Goal: Task Accomplishment & Management: Manage account settings

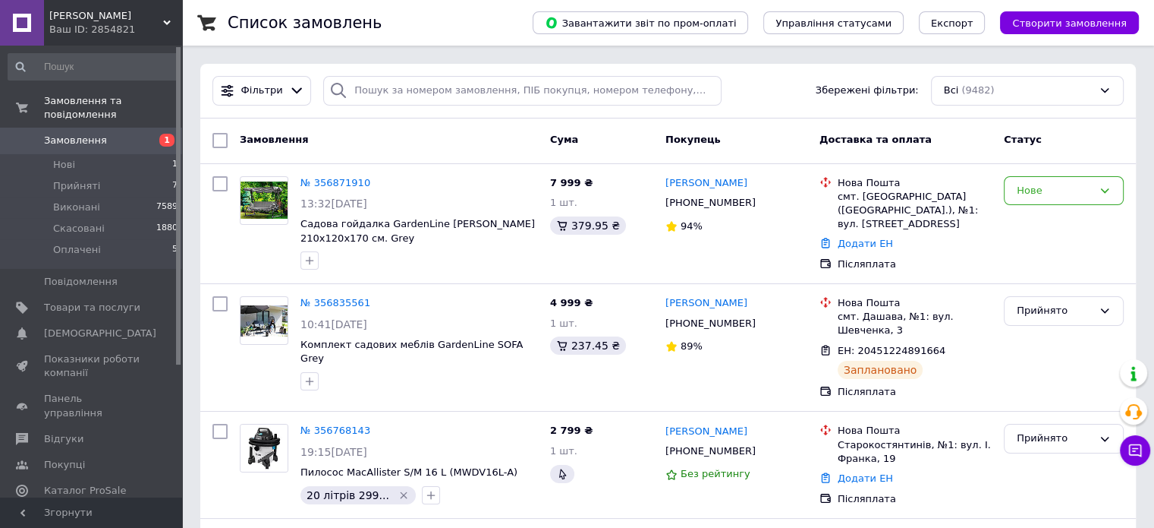
click at [112, 128] on link "Замовлення 1" at bounding box center [93, 141] width 187 height 26
click at [56, 134] on link "Замовлення 1" at bounding box center [93, 141] width 187 height 26
click at [112, 134] on span "Замовлення" at bounding box center [92, 141] width 96 height 14
click at [1091, 241] on div "Нове" at bounding box center [1064, 224] width 132 height 108
click at [1016, 194] on div "Нове" at bounding box center [1064, 191] width 120 height 30
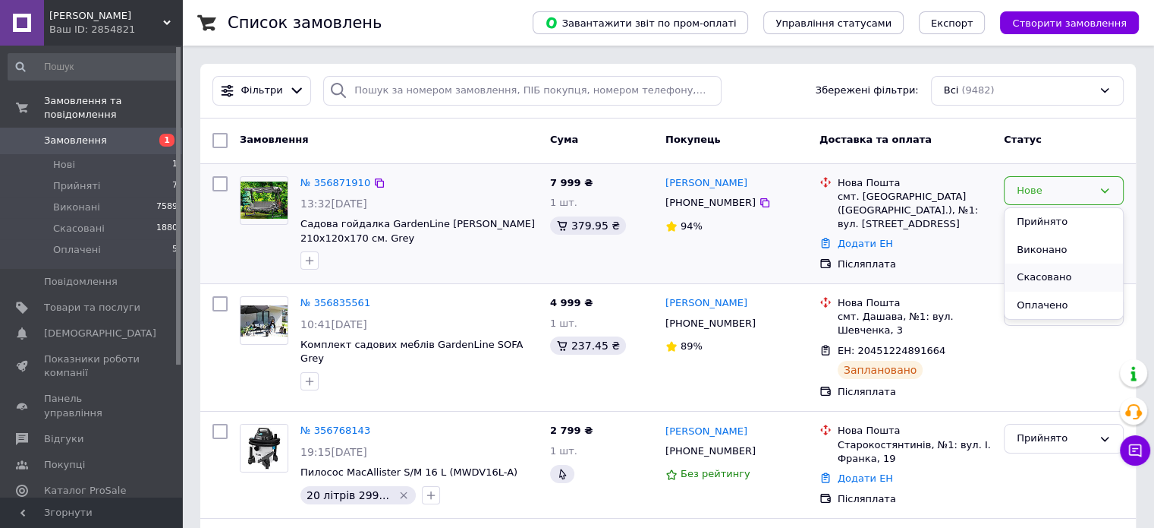
click at [1041, 265] on li "Скасовано" at bounding box center [1064, 277] width 118 height 28
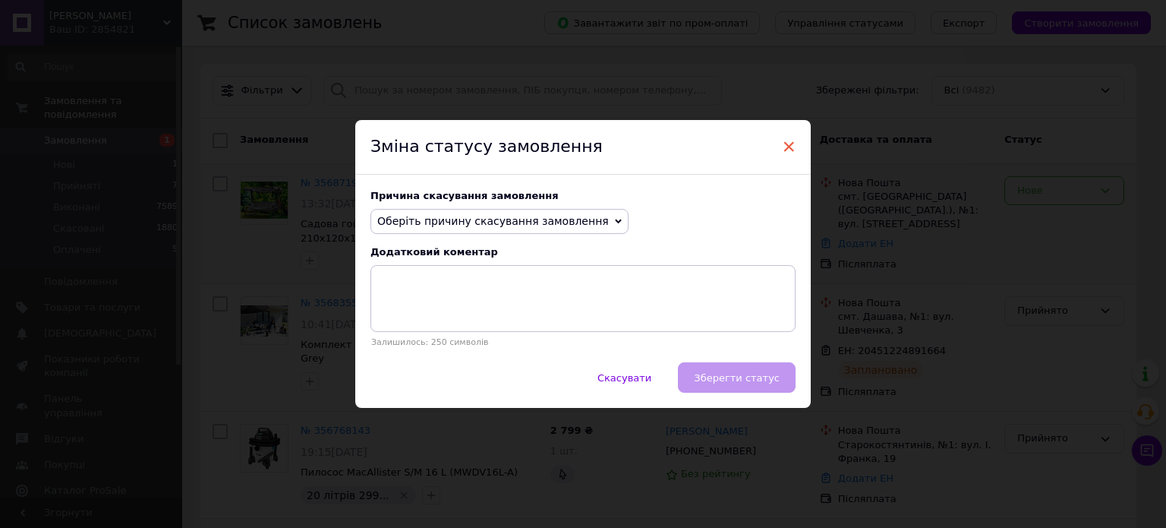
click at [786, 149] on span "×" at bounding box center [789, 147] width 14 height 26
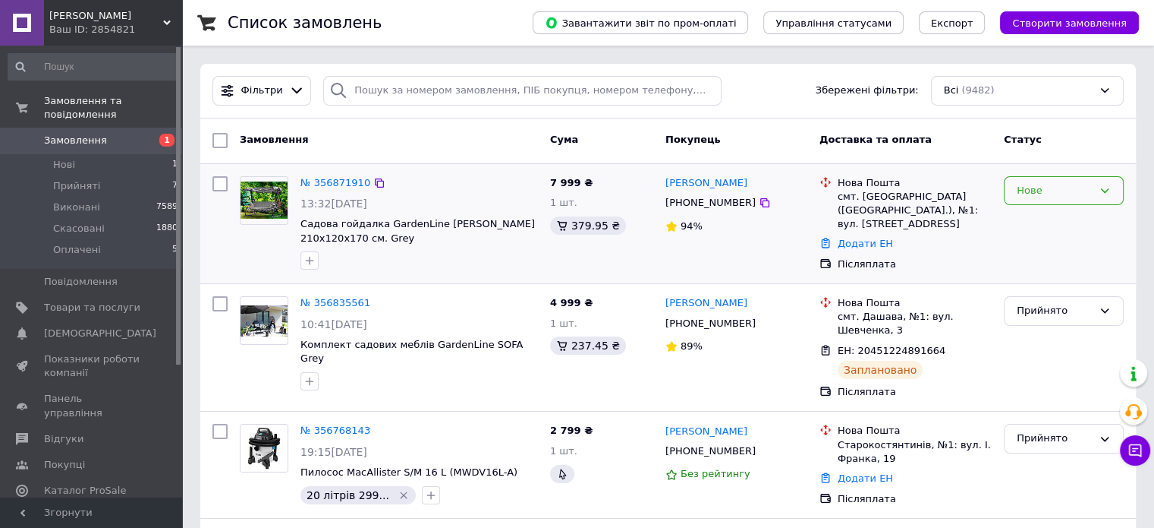
click at [101, 128] on link "Замовлення 1" at bounding box center [93, 141] width 187 height 26
drag, startPoint x: 94, startPoint y: 125, endPoint x: 96, endPoint y: 92, distance: 33.4
click at [94, 134] on span "Замовлення" at bounding box center [75, 141] width 63 height 14
click at [107, 128] on link "Замовлення 1" at bounding box center [93, 141] width 187 height 26
drag, startPoint x: 124, startPoint y: 120, endPoint x: 420, endPoint y: 115, distance: 296.1
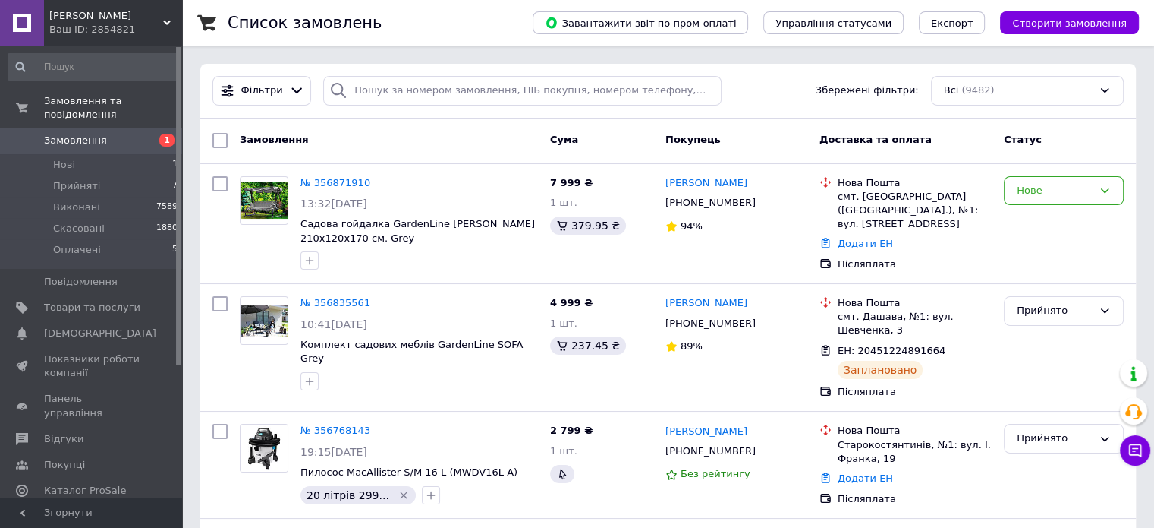
click at [124, 128] on link "Замовлення 1" at bounding box center [93, 141] width 187 height 26
drag, startPoint x: 1066, startPoint y: 276, endPoint x: 1058, endPoint y: 271, distance: 9.3
click at [1066, 276] on div "№ 356871910 13:32[DATE] [GEOGRAPHIC_DATA] [PERSON_NAME] 210x120x170 см. Grey 7 …" at bounding box center [668, 224] width 936 height 120
click at [1054, 200] on div "Нове" at bounding box center [1064, 191] width 120 height 30
drag, startPoint x: 1041, startPoint y: 227, endPoint x: 817, endPoint y: 228, distance: 224.7
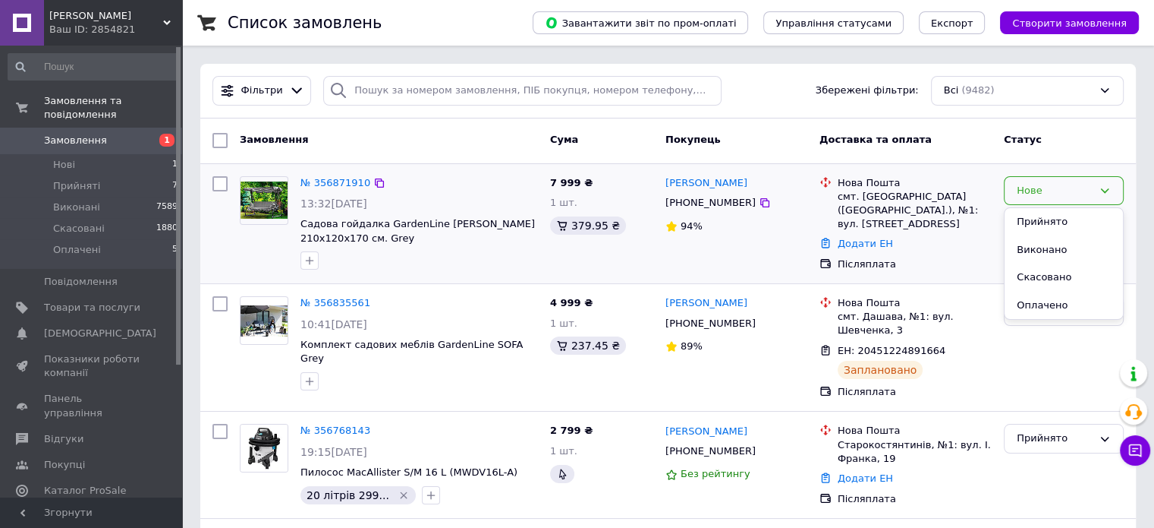
click at [1040, 224] on li "Прийнято" at bounding box center [1064, 222] width 118 height 28
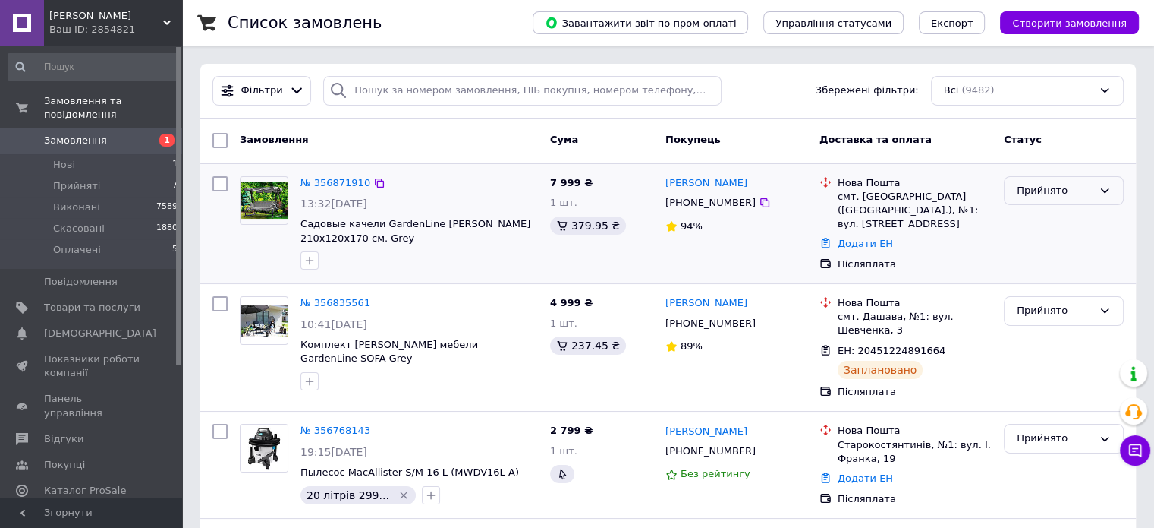
click at [1041, 196] on div "Прийнято" at bounding box center [1055, 191] width 76 height 16
click at [1055, 251] on li "Скасовано" at bounding box center [1064, 250] width 118 height 28
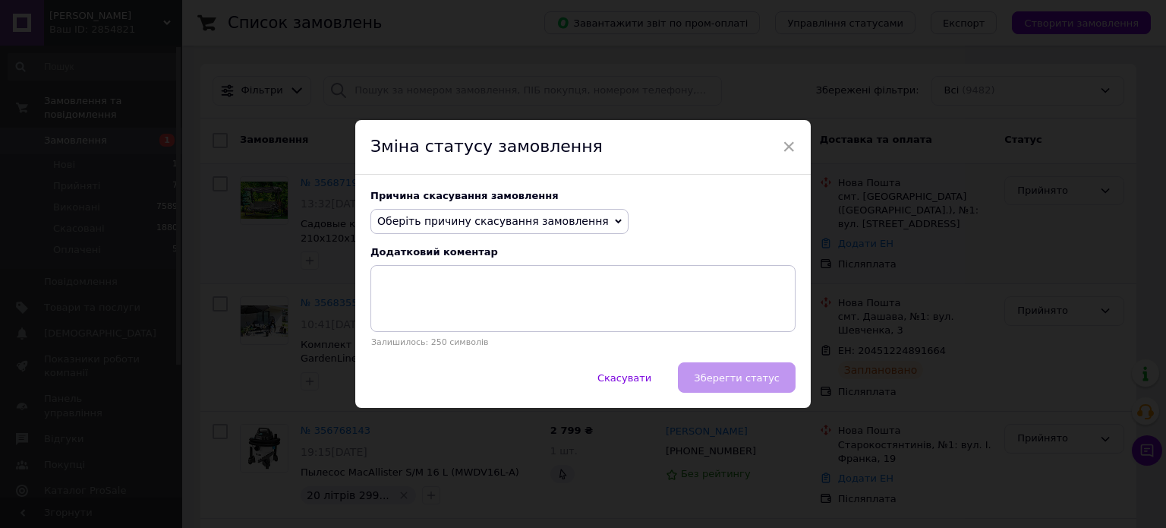
click at [512, 223] on span "Оберіть причину скасування замовлення" at bounding box center [492, 221] width 231 height 12
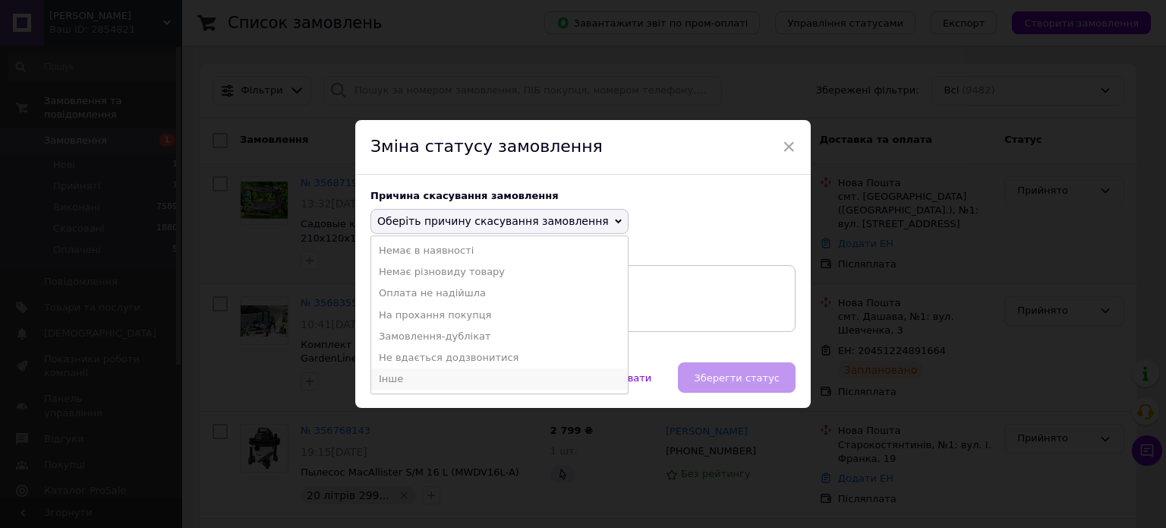
click at [433, 374] on li "Інше" at bounding box center [499, 378] width 257 height 21
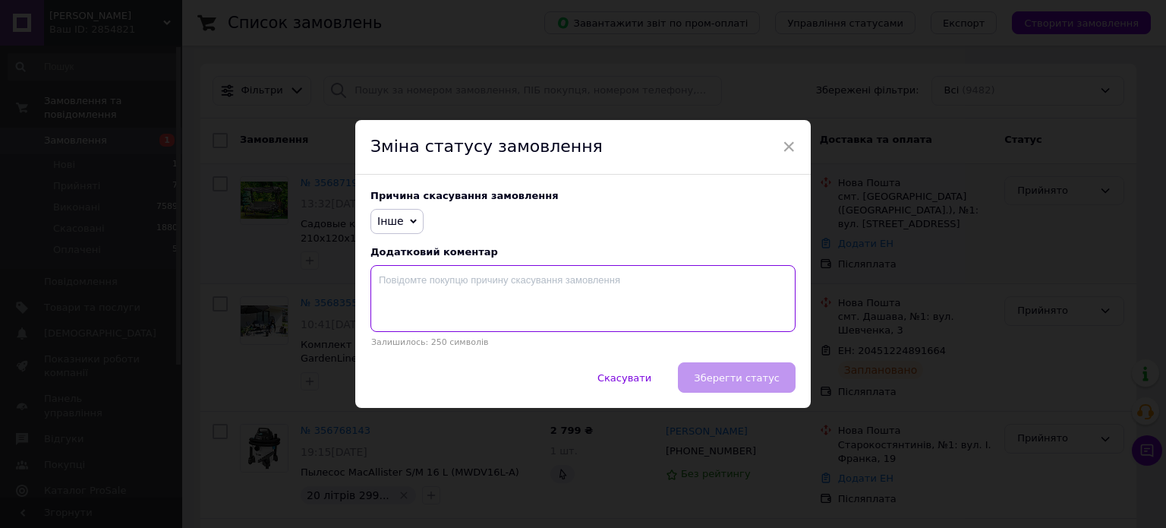
click at [495, 296] on textarea at bounding box center [582, 298] width 425 height 67
type textarea "Т"
type textarea "к"
type textarea "Потрібна була консультація"
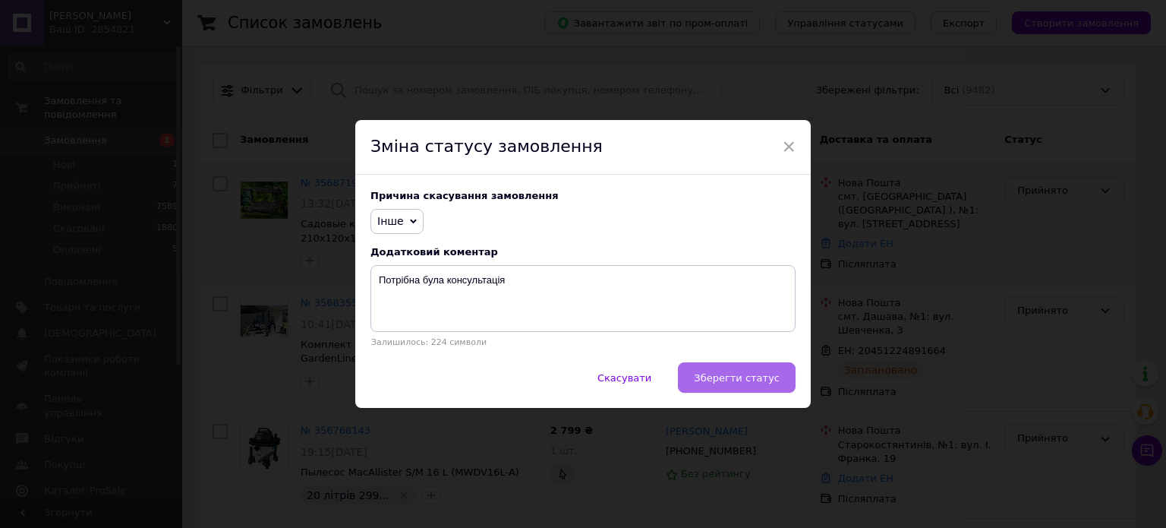
click at [713, 367] on button "Зберегти статус" at bounding box center [737, 377] width 118 height 30
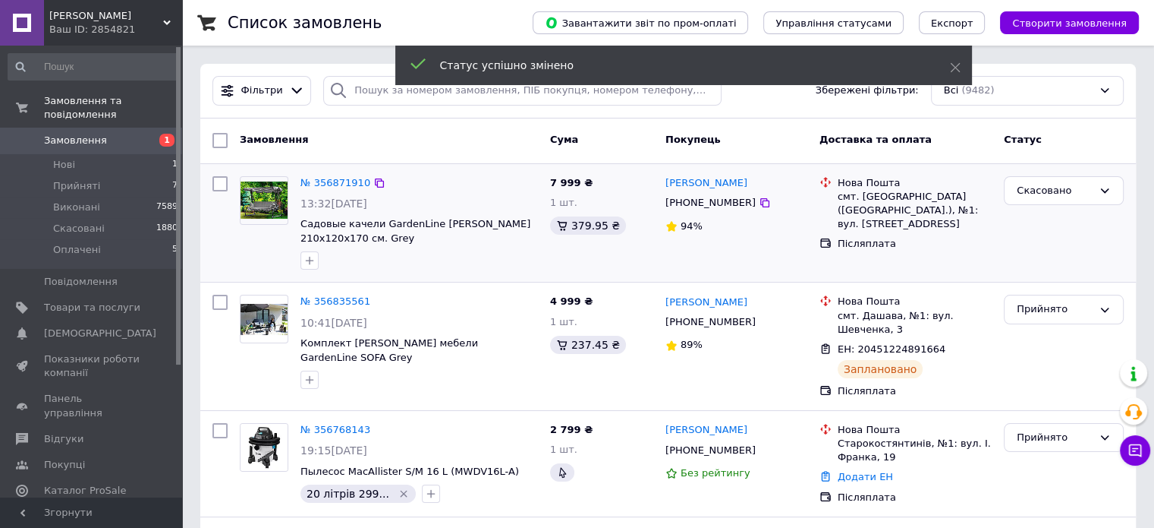
click at [64, 134] on span "Замовлення" at bounding box center [75, 141] width 63 height 14
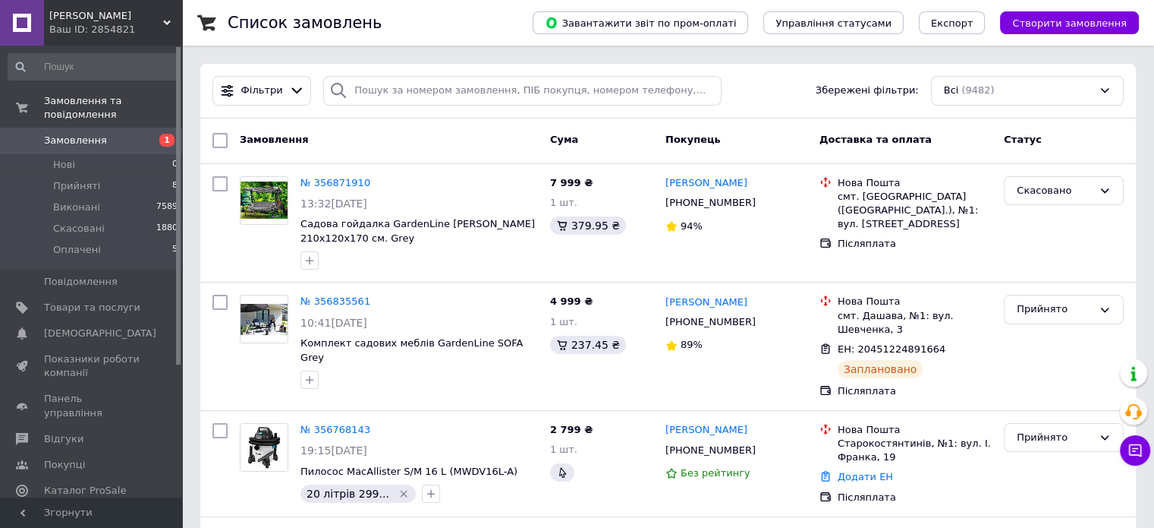
click at [103, 134] on span "Замовлення" at bounding box center [92, 141] width 96 height 14
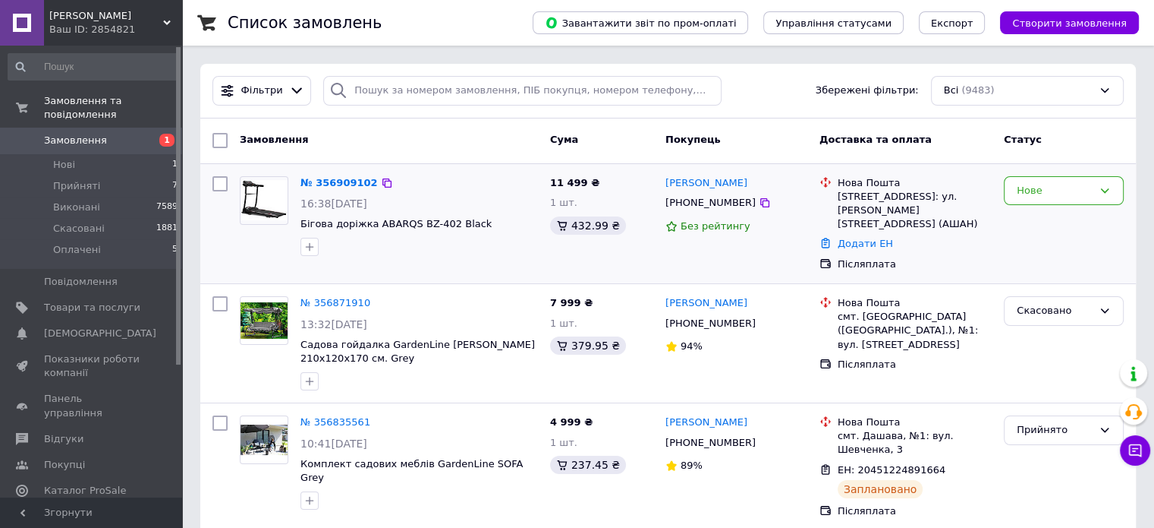
drag, startPoint x: 1064, startPoint y: 232, endPoint x: 1008, endPoint y: 231, distance: 56.2
click at [1064, 232] on div "Нове" at bounding box center [1064, 224] width 132 height 108
click at [337, 182] on link "№ 356909102" at bounding box center [339, 182] width 77 height 11
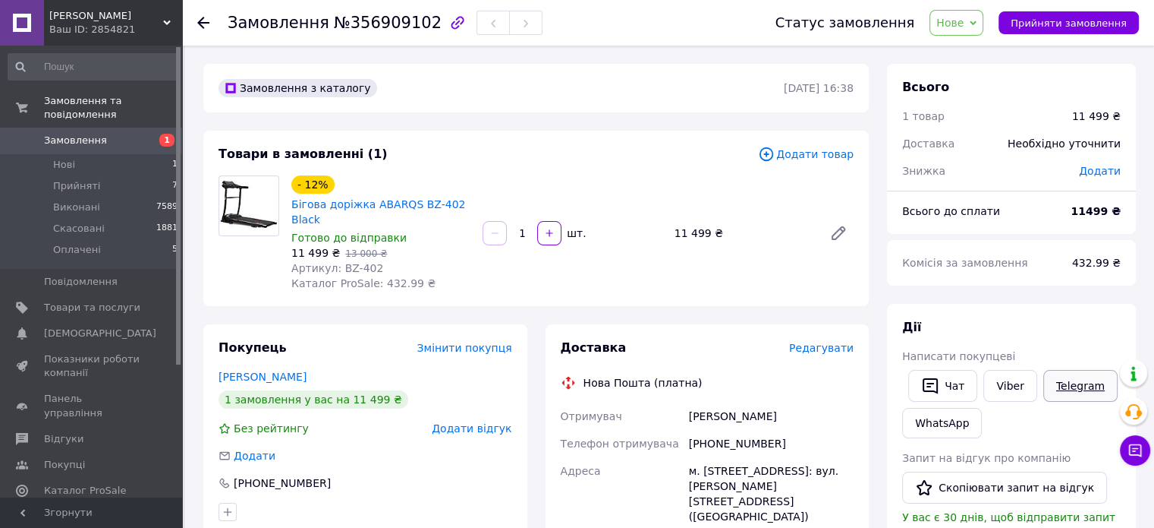
click at [1072, 384] on link "Telegram" at bounding box center [1081, 386] width 74 height 32
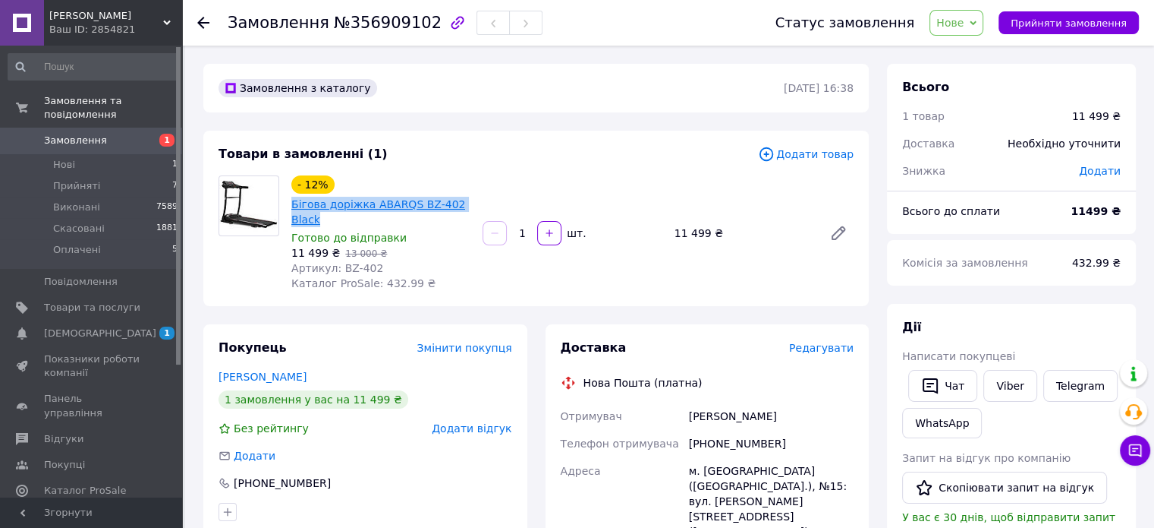
drag, startPoint x: 482, startPoint y: 200, endPoint x: 293, endPoint y: 206, distance: 189.1
click at [293, 206] on div "- 12% Бігова доріжка ABARQS BZ-402 Black Готово до відправки 11 499 ₴   13 000 …" at bounding box center [572, 232] width 575 height 121
copy link "Бігова доріжка ABARQS BZ-402 Black"
click at [82, 128] on link "Замовлення 1" at bounding box center [93, 141] width 187 height 26
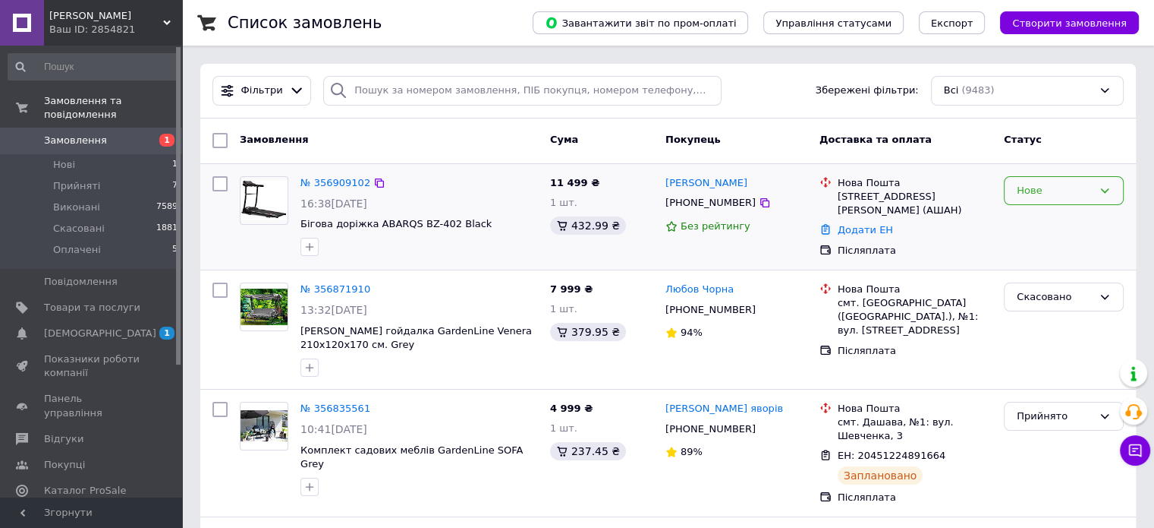
click at [1034, 190] on div "Нове" at bounding box center [1055, 191] width 76 height 16
click at [1079, 221] on li "Прийнято" at bounding box center [1064, 222] width 118 height 28
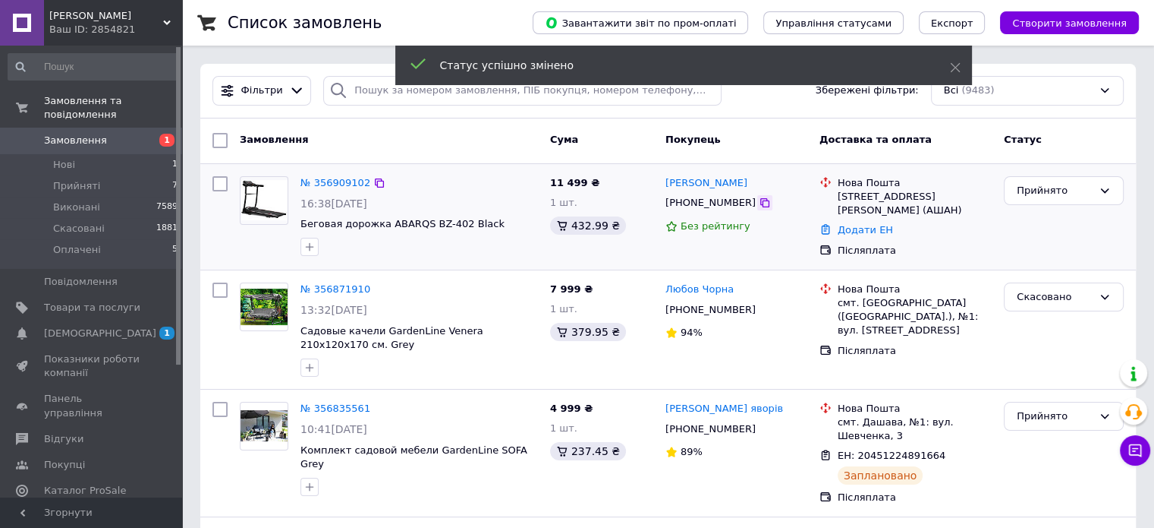
click at [761, 203] on icon at bounding box center [765, 202] width 9 height 9
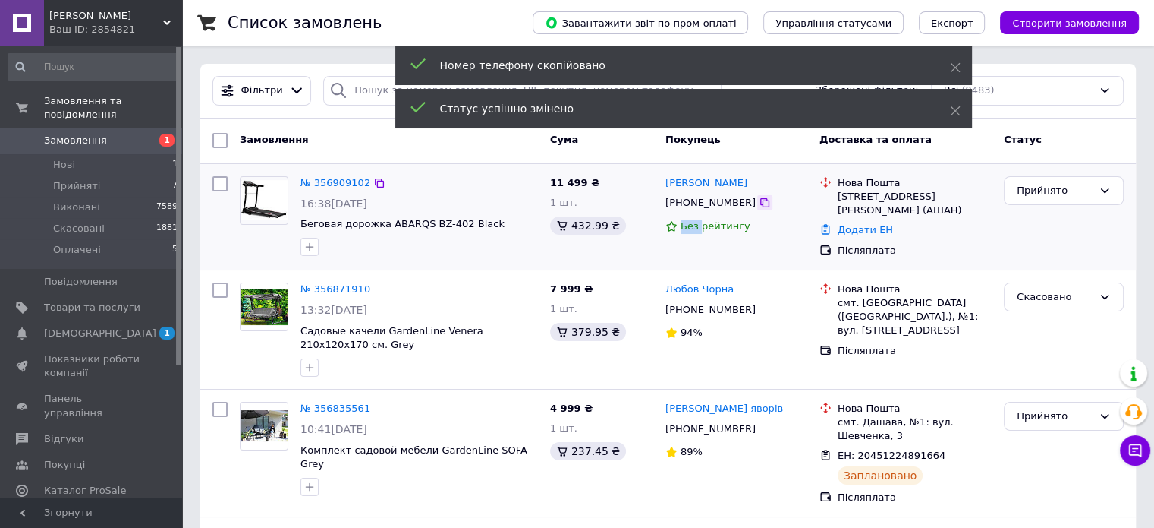
click at [761, 203] on icon at bounding box center [765, 202] width 9 height 9
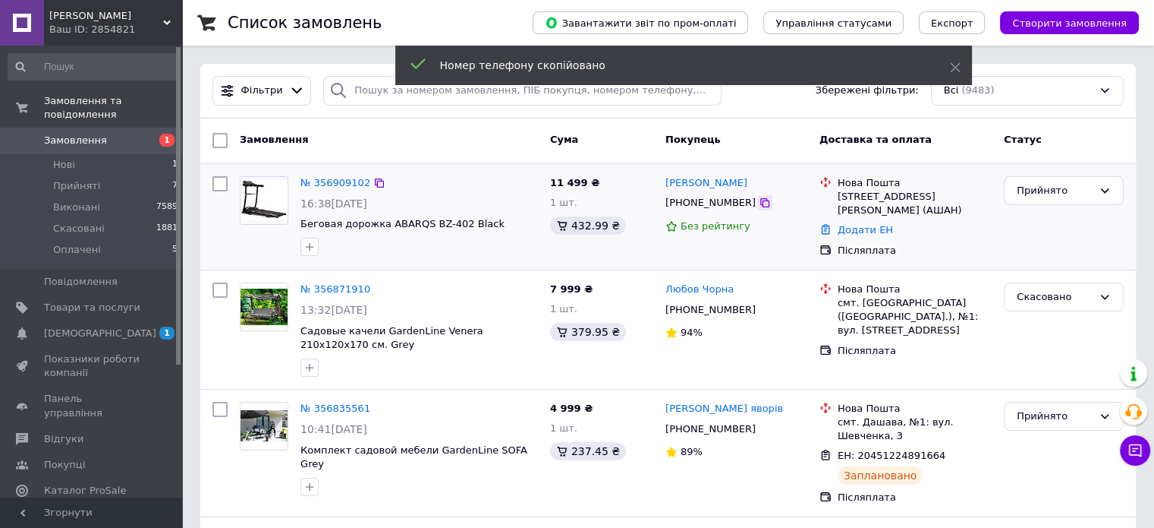
click at [761, 201] on icon at bounding box center [765, 202] width 9 height 9
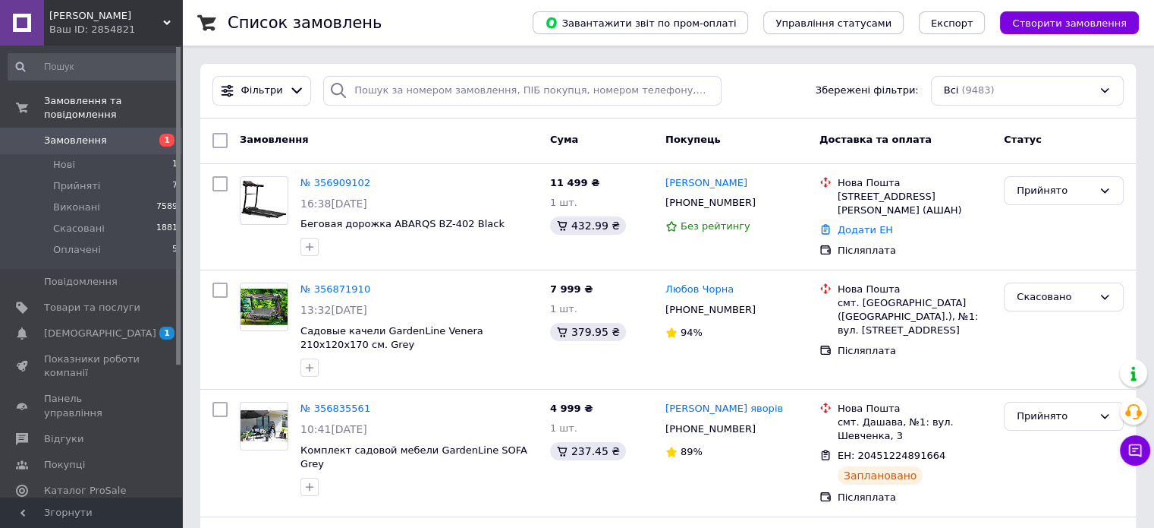
click at [61, 137] on link "Замовлення 1" at bounding box center [93, 141] width 187 height 26
click at [94, 134] on span "Замовлення" at bounding box center [75, 141] width 63 height 14
click at [96, 301] on span "Товари та послуги" at bounding box center [92, 308] width 96 height 14
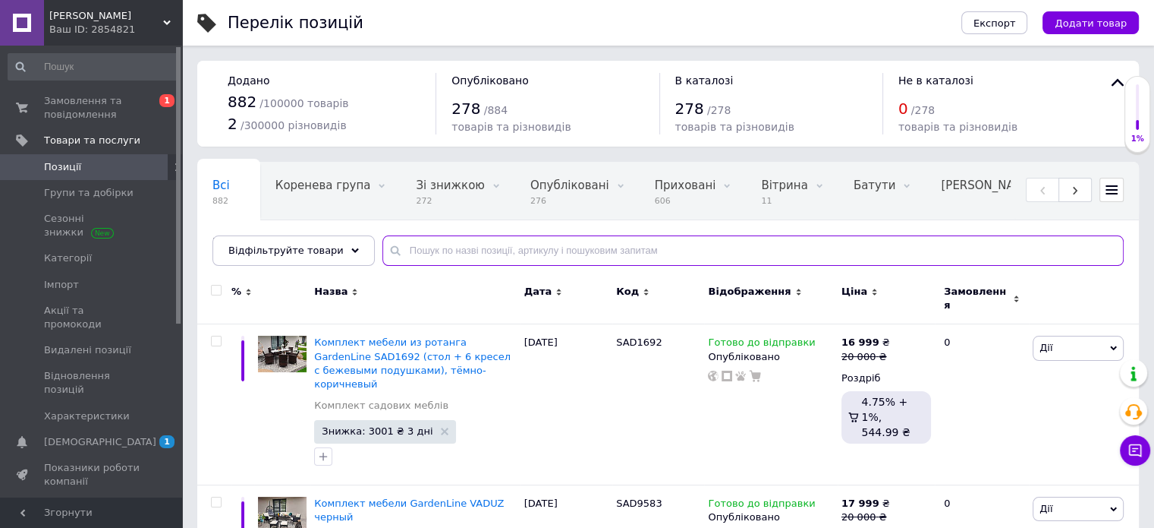
click at [451, 254] on input "text" at bounding box center [754, 250] width 742 height 30
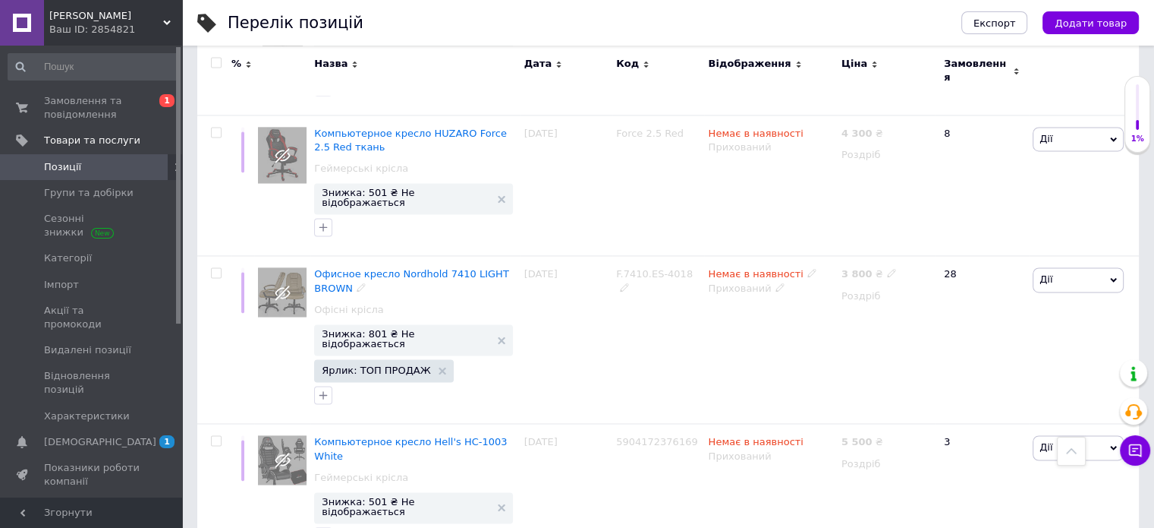
scroll to position [2470, 0]
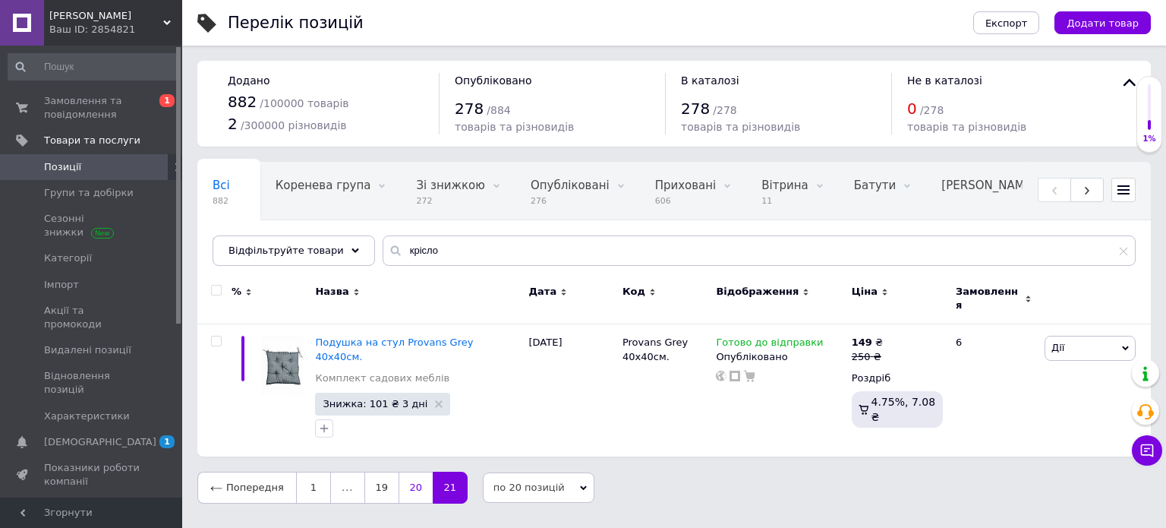
click at [398, 471] on link "20" at bounding box center [415, 487] width 34 height 32
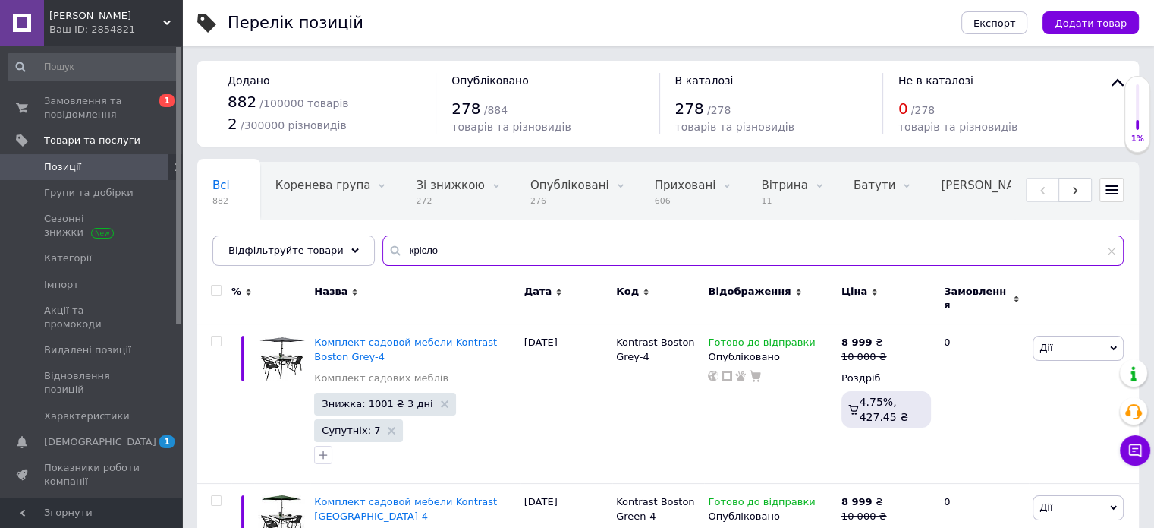
click at [446, 249] on input "крісло" at bounding box center [754, 250] width 742 height 30
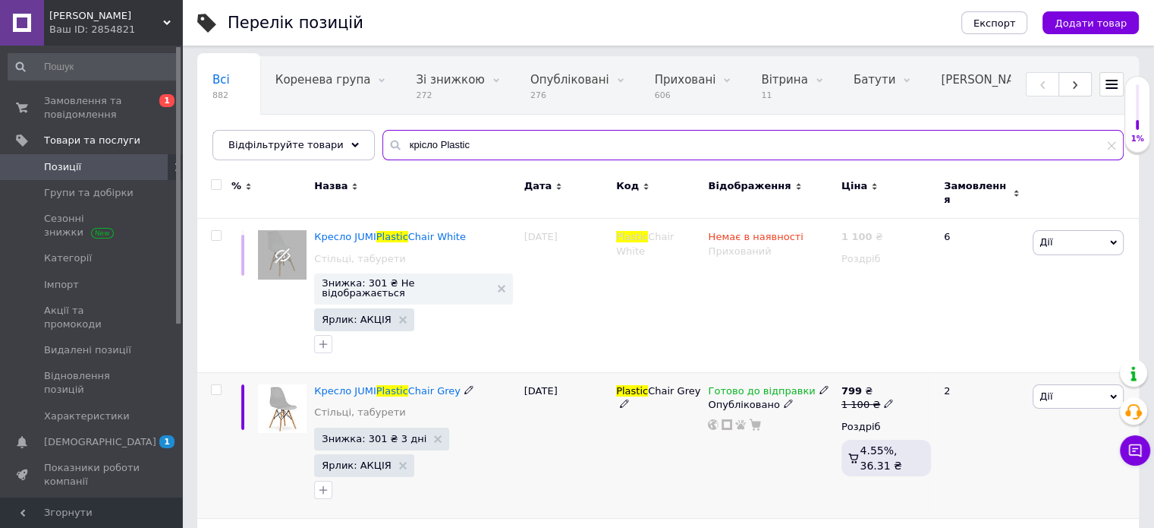
scroll to position [238, 0]
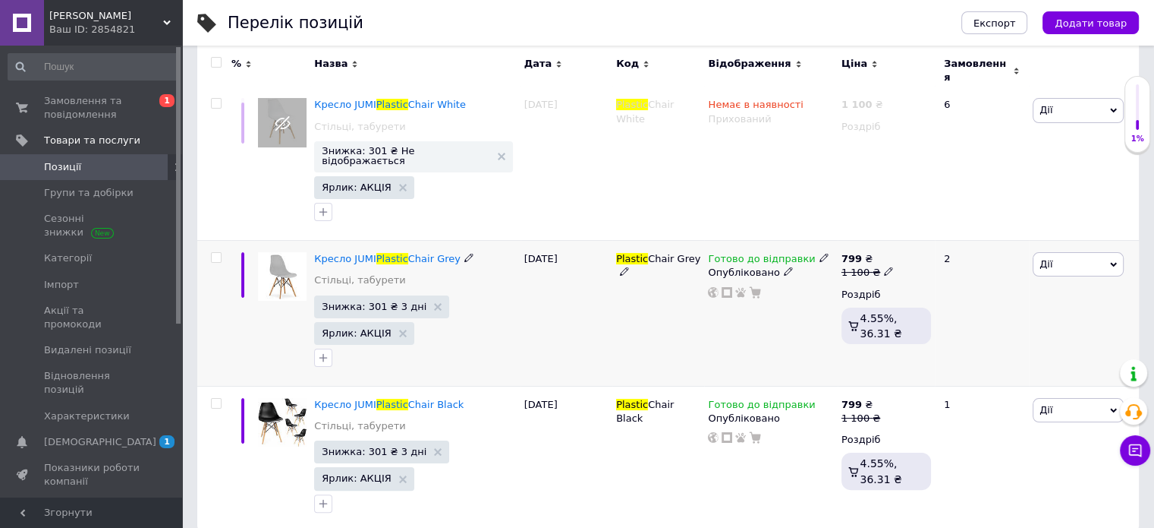
type input "крісло Plastic"
drag, startPoint x: 310, startPoint y: 230, endPoint x: 424, endPoint y: 247, distance: 115.8
click at [424, 247] on div "Кресло JUMI Plastic Chair Grey Стільці, табурети Знижка: 301 ₴ 3 дні Ярлик: АКЦ…" at bounding box center [668, 314] width 942 height 146
click at [514, 118] on div "Кресло JUMI Plastic Chair White Стільці, табурети" at bounding box center [415, 119] width 202 height 43
drag, startPoint x: 312, startPoint y: 86, endPoint x: 452, endPoint y: 99, distance: 141.1
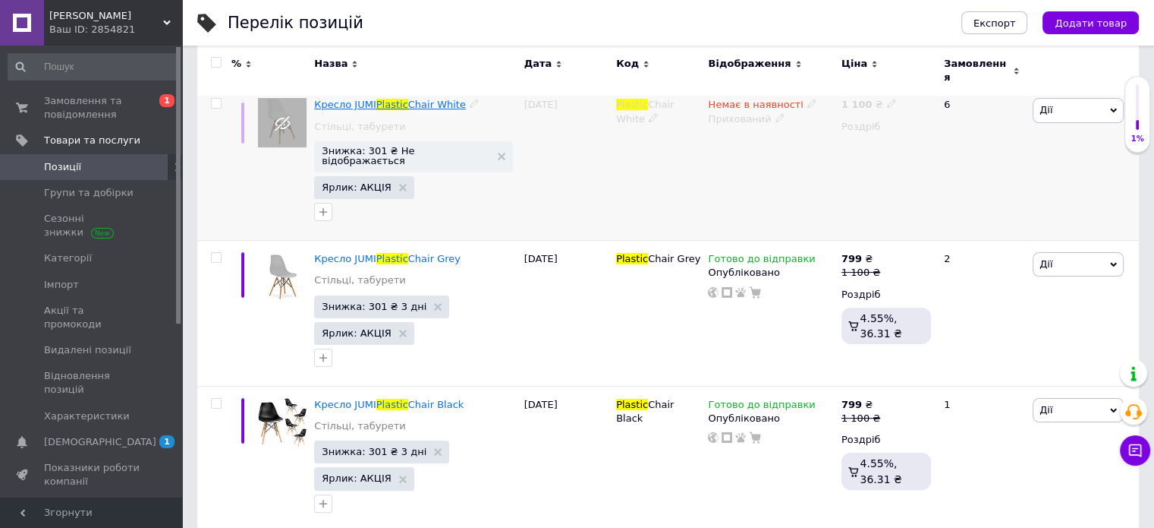
click at [452, 99] on div "% Назва Дата Код Відображення Ціна Замовлення Кресло JUMI Plastic Chair White С…" at bounding box center [668, 284] width 942 height 496
click at [492, 124] on div "Кресло JUMI Plastic Chair White Стільці, табурети" at bounding box center [415, 119] width 202 height 43
drag, startPoint x: 311, startPoint y: 87, endPoint x: 456, endPoint y: 99, distance: 145.4
click at [456, 99] on div "Кресло JUMI Plastic Chair White Стільці, табурети Знижка: 301 ₴ Не відображаєть…" at bounding box center [414, 164] width 209 height 154
copy span "Кресло JUMI Plastic Chair White"
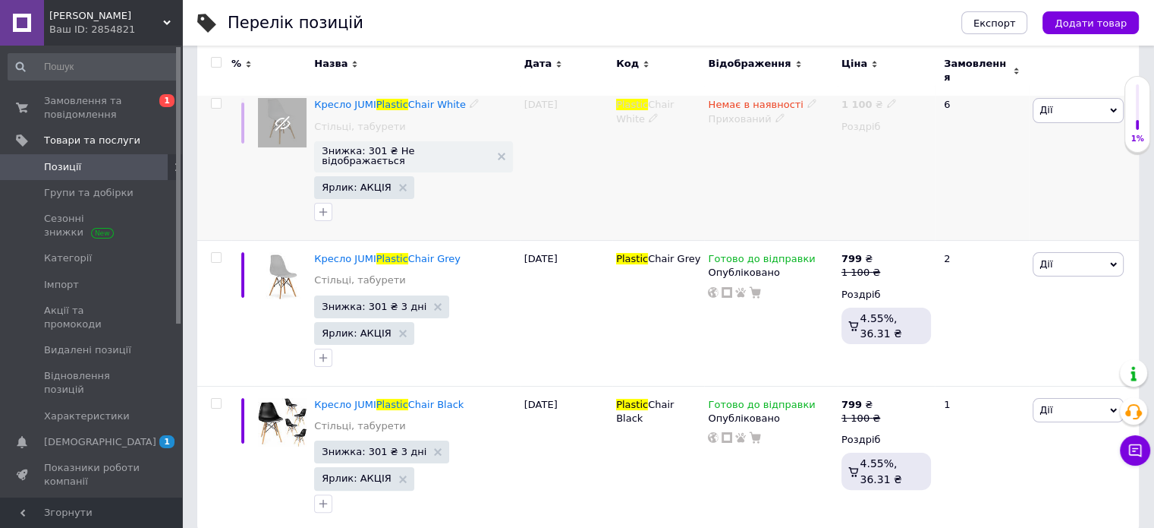
click at [690, 174] on div "Plastic Chair White" at bounding box center [659, 164] width 92 height 154
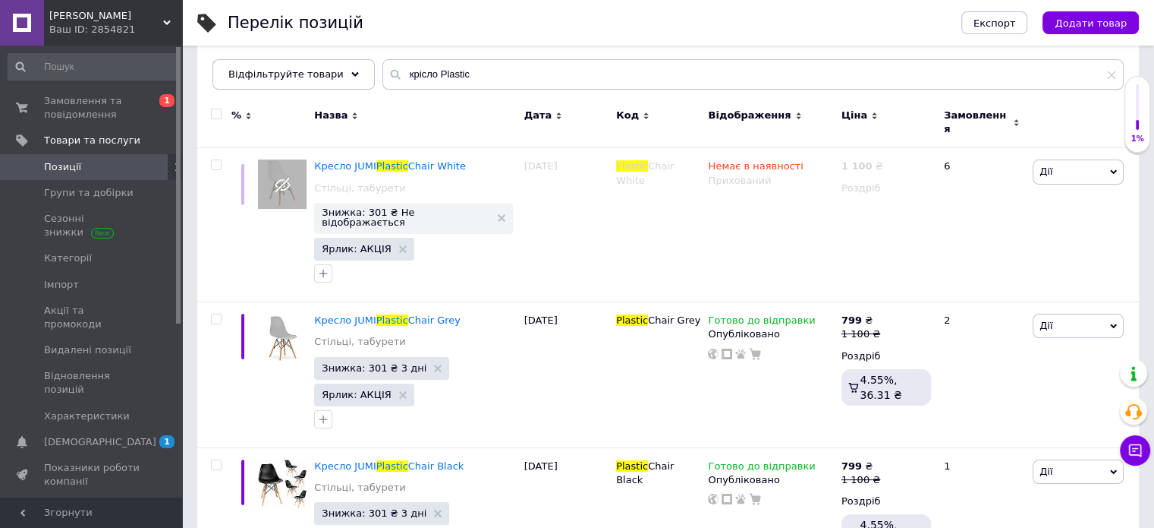
scroll to position [86, 0]
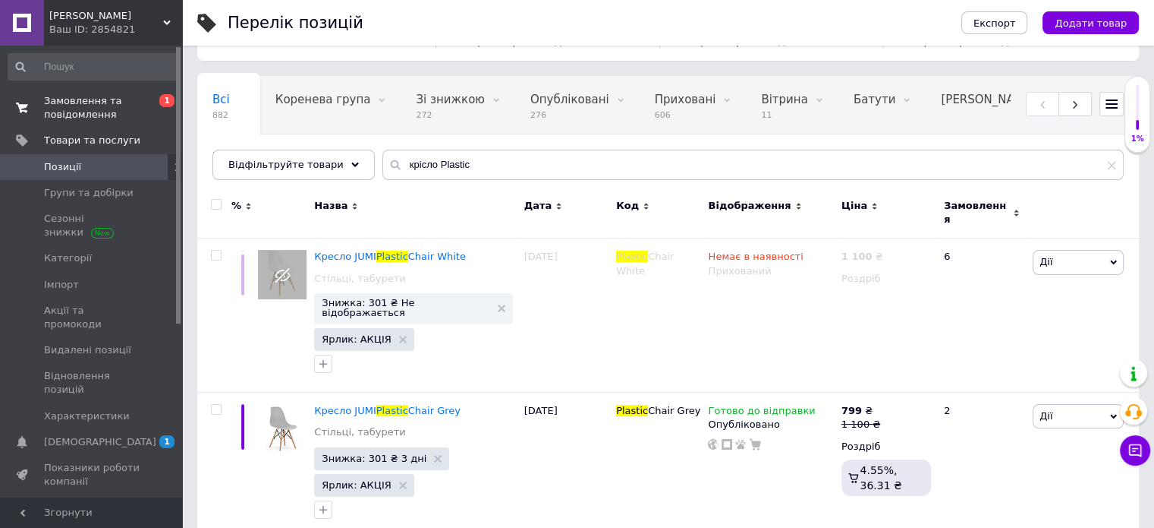
click at [45, 105] on span "Замовлення та повідомлення" at bounding box center [92, 107] width 96 height 27
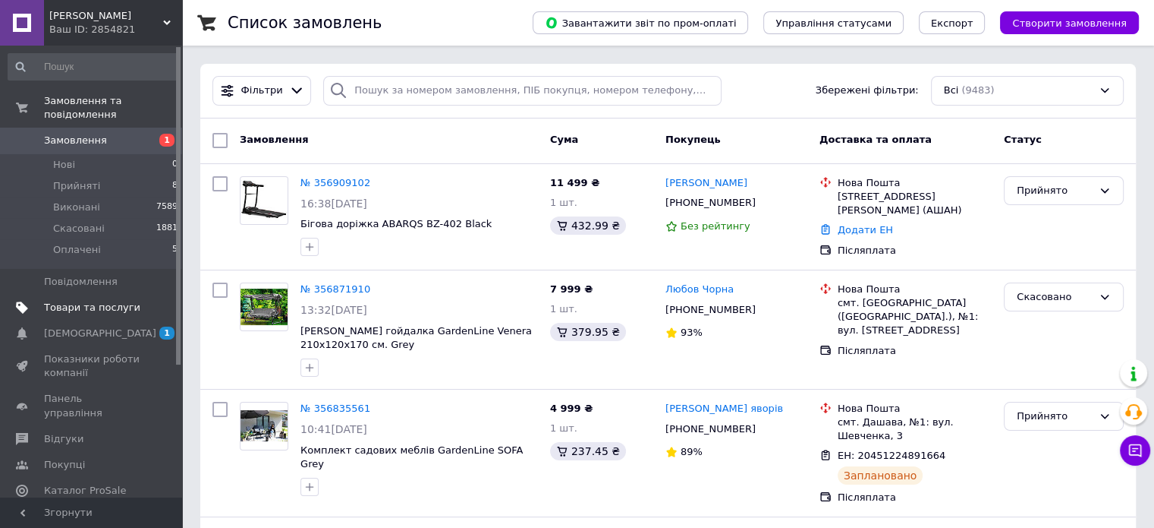
click at [98, 301] on span "Товари та послуги" at bounding box center [92, 308] width 96 height 14
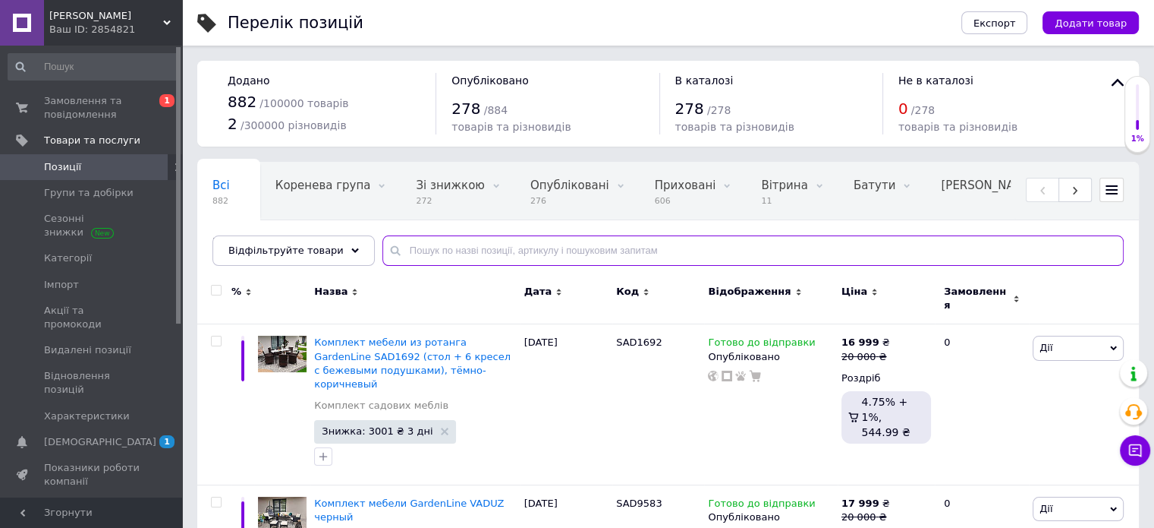
click at [451, 243] on input "text" at bounding box center [754, 250] width 742 height 30
click at [453, 247] on input "text" at bounding box center [754, 250] width 742 height 30
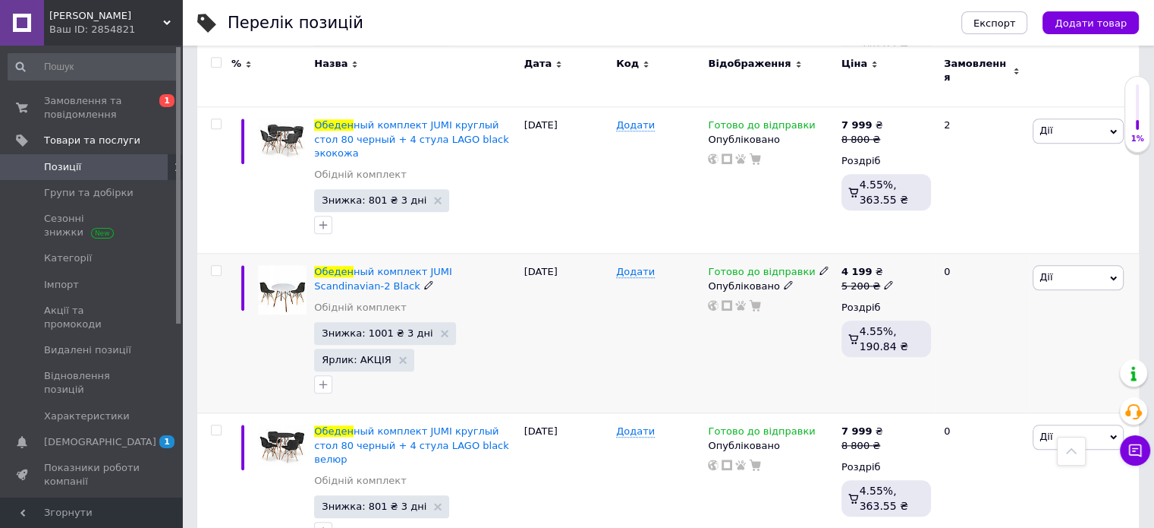
scroll to position [1366, 0]
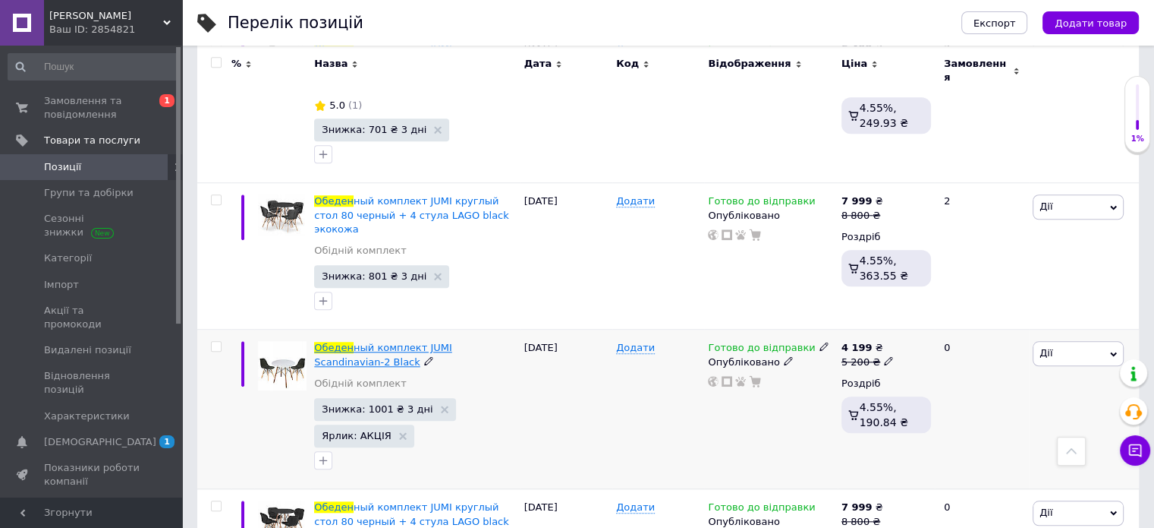
type input "обеден"
click at [358, 342] on span "ный комплект JUMI Scandinavian-2 Black" at bounding box center [382, 354] width 137 height 25
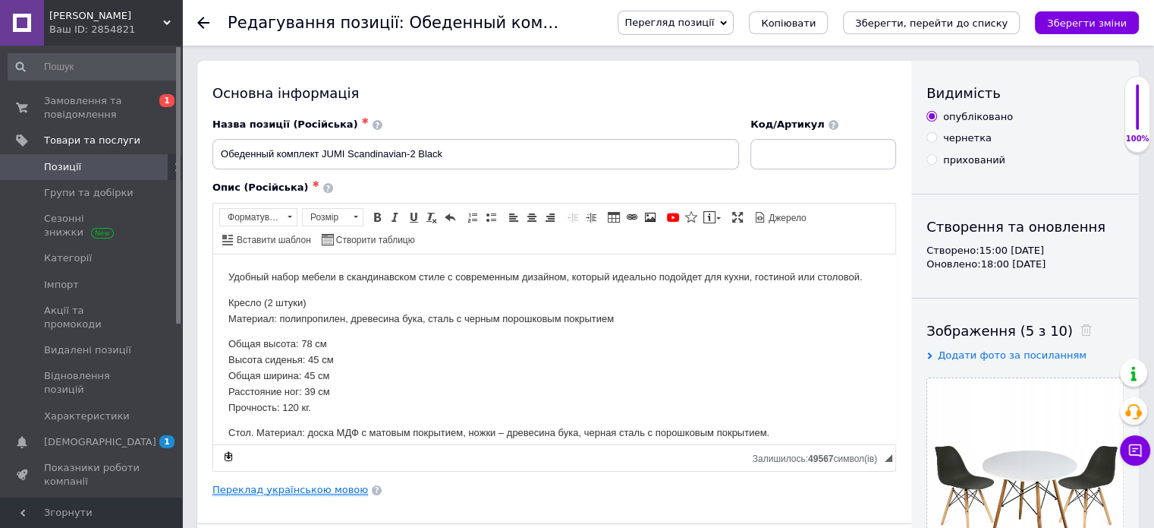
click at [243, 491] on link "Переклад українською мовою" at bounding box center [291, 489] width 156 height 12
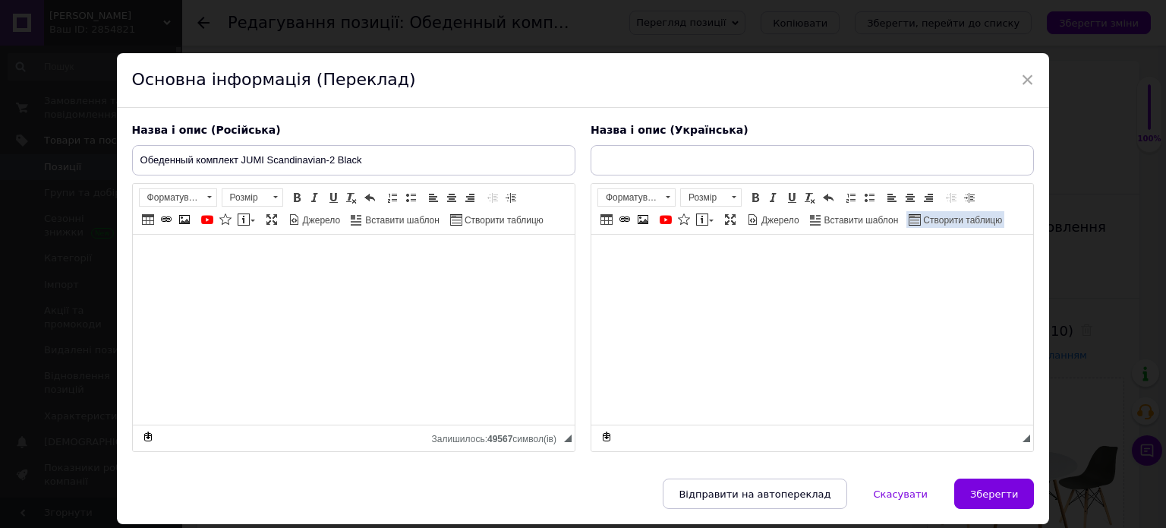
type input "Обідній комплект JUMI Scandinavian-2 Black"
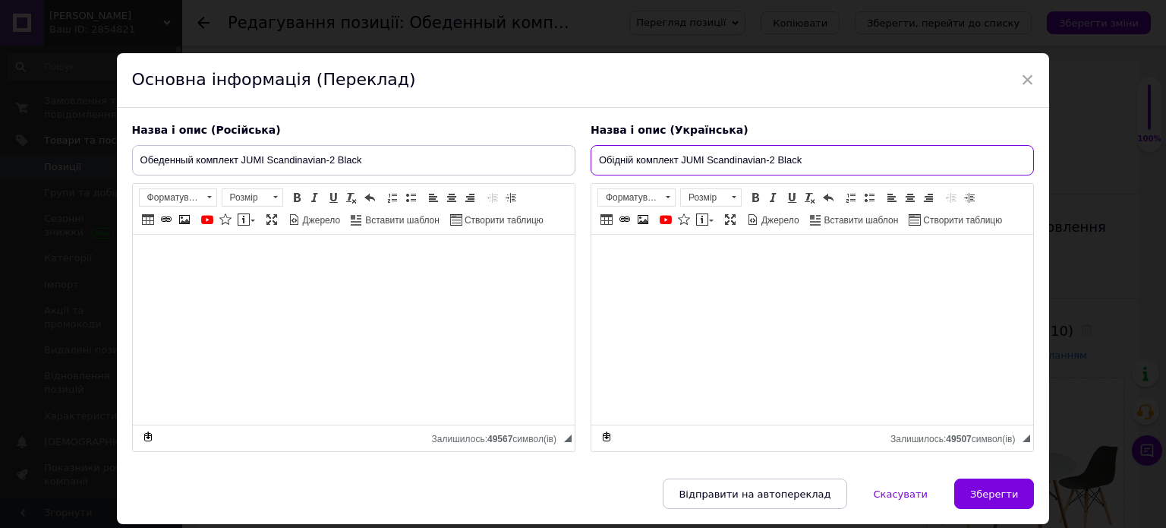
drag, startPoint x: 842, startPoint y: 163, endPoint x: 571, endPoint y: 175, distance: 272.0
click at [571, 175] on div "Назва і опис (Російська) Обеденный комплект JUMI Scandinavian-2 Black Удобный н…" at bounding box center [583, 287] width 918 height 345
click at [1022, 77] on span "×" at bounding box center [1028, 80] width 14 height 26
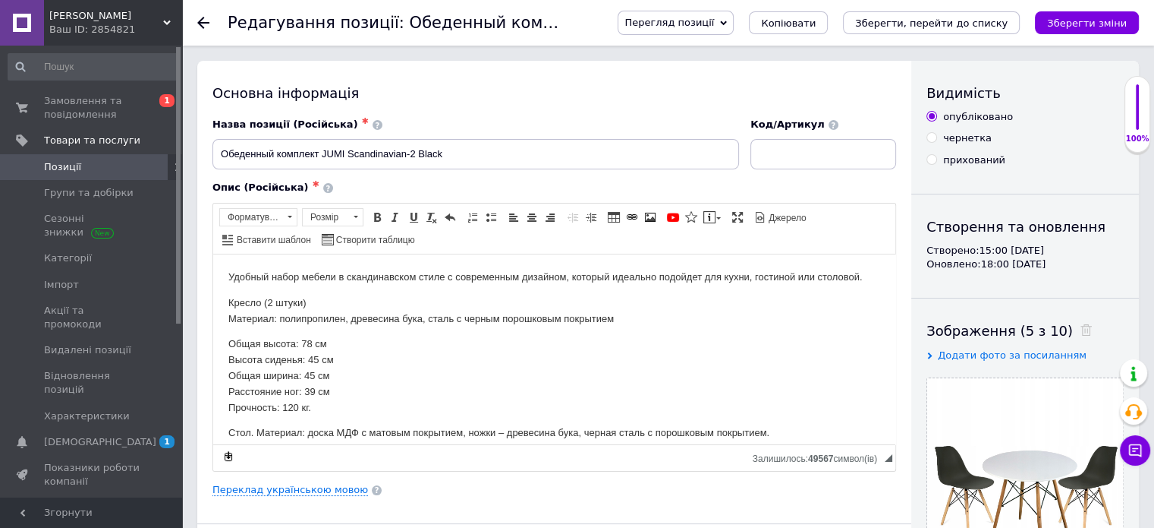
drag, startPoint x: 69, startPoint y: 107, endPoint x: 455, endPoint y: 418, distance: 496.1
click at [70, 107] on span "Замовлення та повідомлення" at bounding box center [92, 107] width 96 height 27
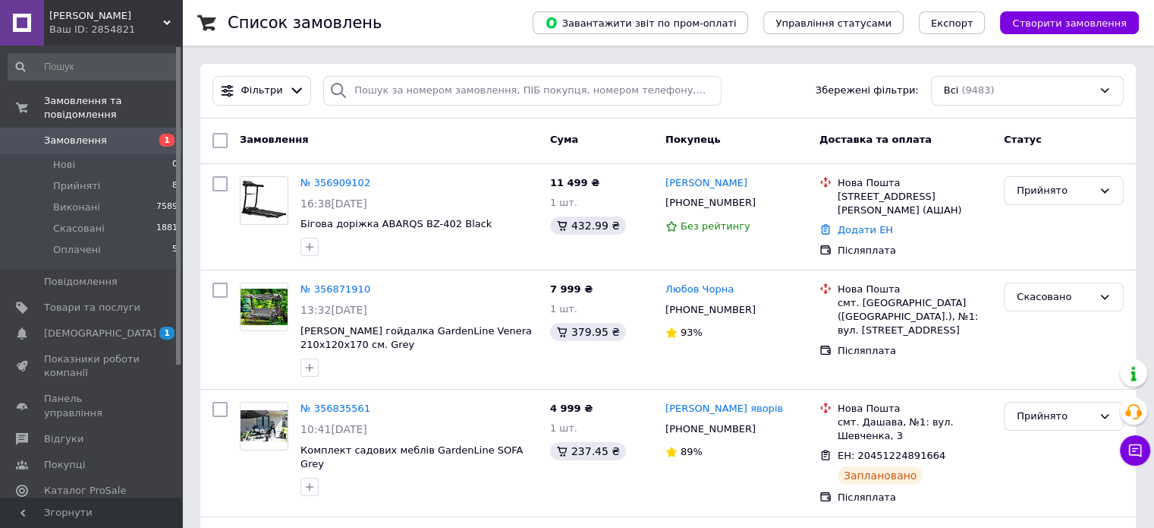
click at [61, 134] on span "Замовлення" at bounding box center [75, 141] width 63 height 14
click at [67, 134] on span "Замовлення" at bounding box center [75, 141] width 63 height 14
click at [53, 134] on span "Замовлення" at bounding box center [75, 141] width 63 height 14
click at [58, 154] on li "Нові 0" at bounding box center [93, 164] width 187 height 21
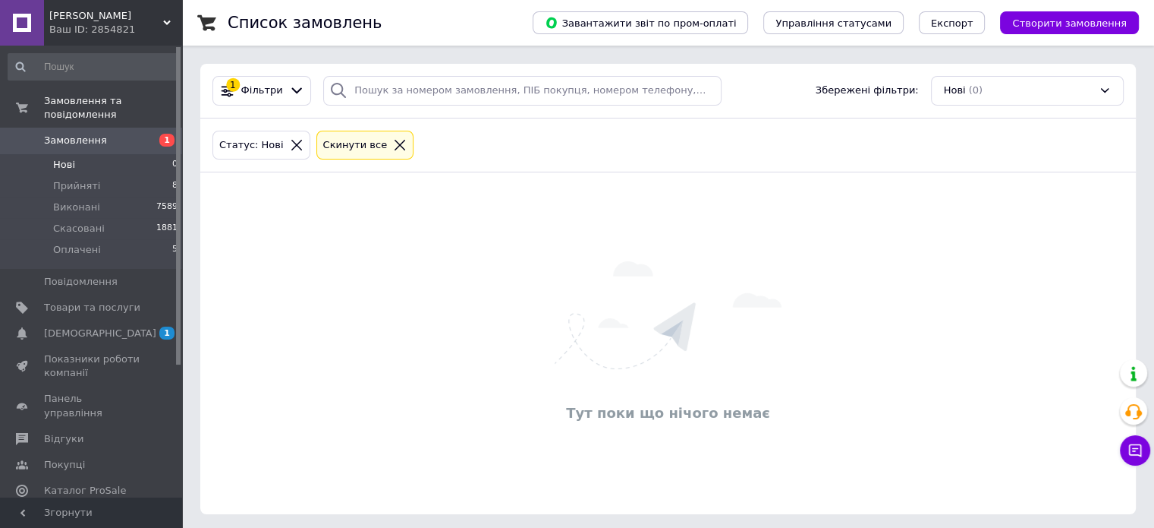
drag, startPoint x: 1115, startPoint y: 291, endPoint x: 1041, endPoint y: 287, distance: 73.7
click at [1111, 291] on div "Тут поки що нічого немає" at bounding box center [668, 342] width 936 height 311
click at [76, 134] on span "Замовлення" at bounding box center [75, 141] width 63 height 14
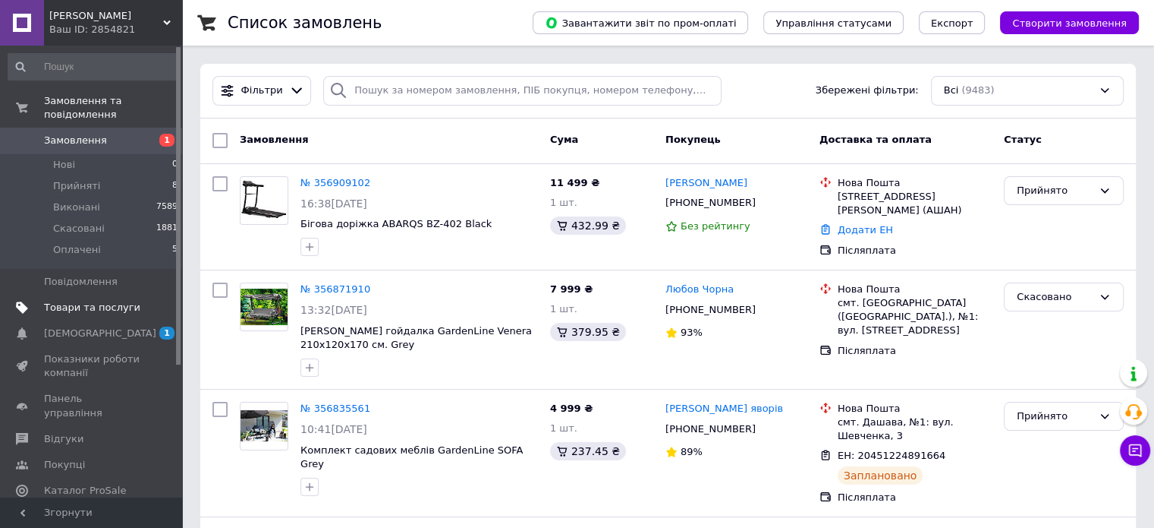
click at [92, 301] on span "Товари та послуги" at bounding box center [92, 308] width 96 height 14
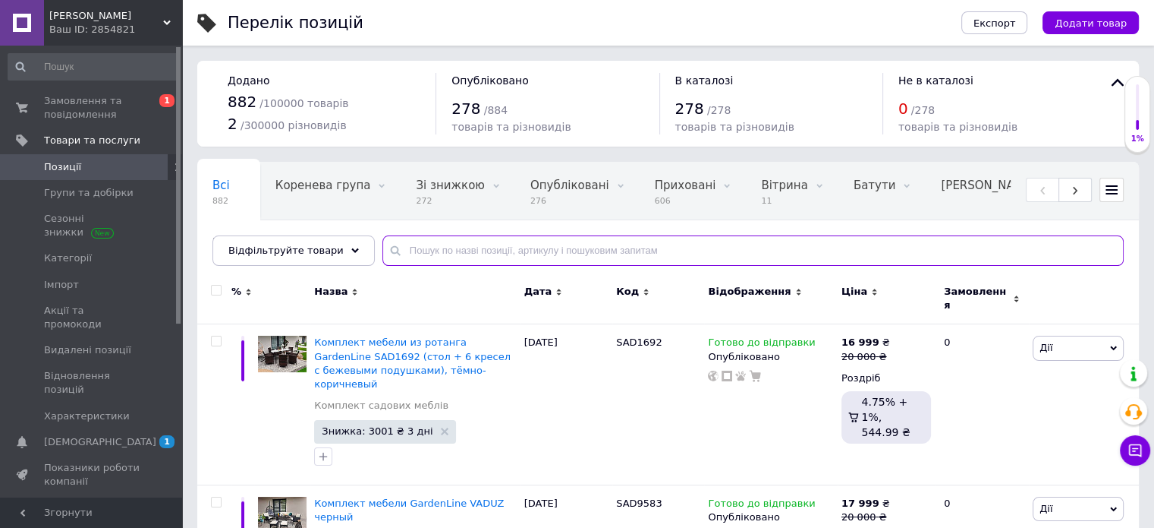
click at [490, 251] on input "text" at bounding box center [754, 250] width 742 height 30
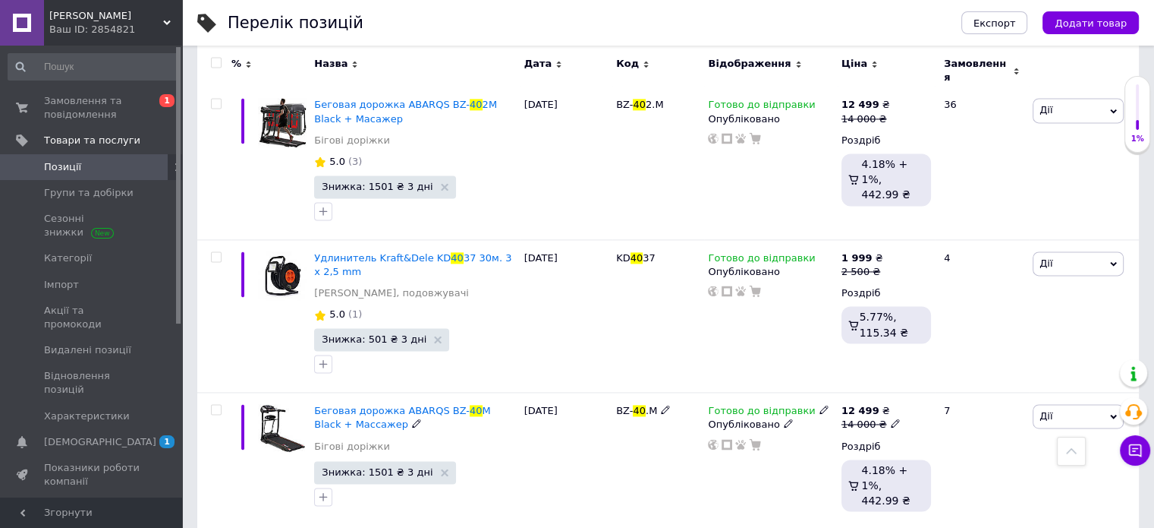
scroll to position [2541, 0]
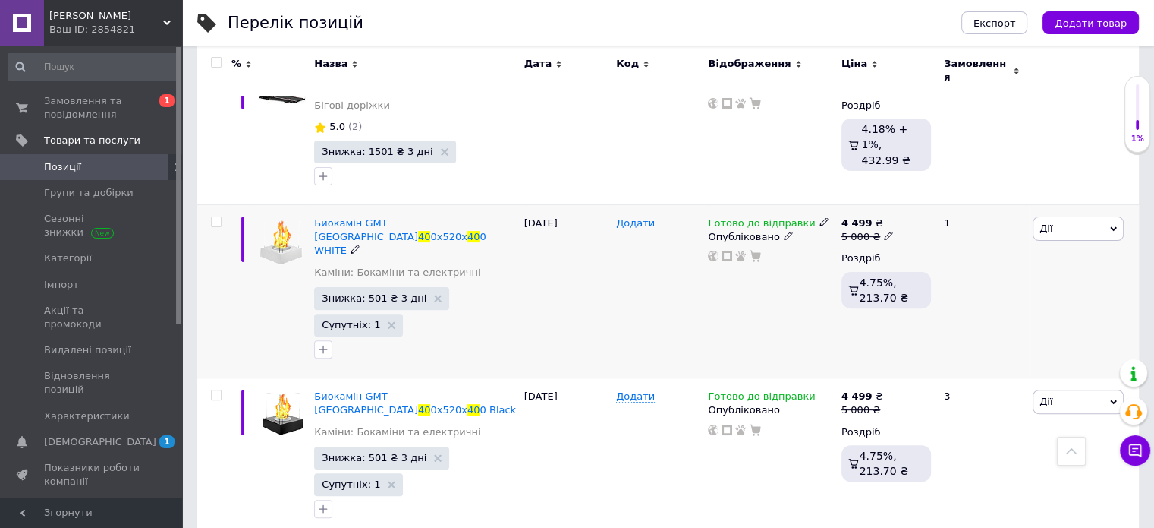
scroll to position [54, 0]
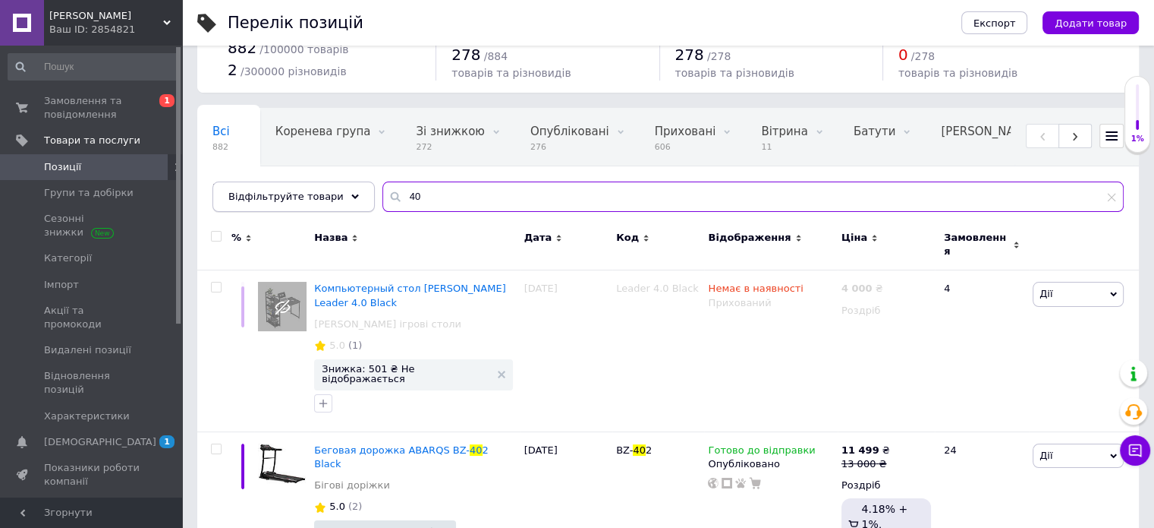
drag, startPoint x: 325, startPoint y: 200, endPoint x: 314, endPoint y: 200, distance: 10.6
click at [314, 200] on div "Відфільтруйте товари 40" at bounding box center [669, 196] width 912 height 30
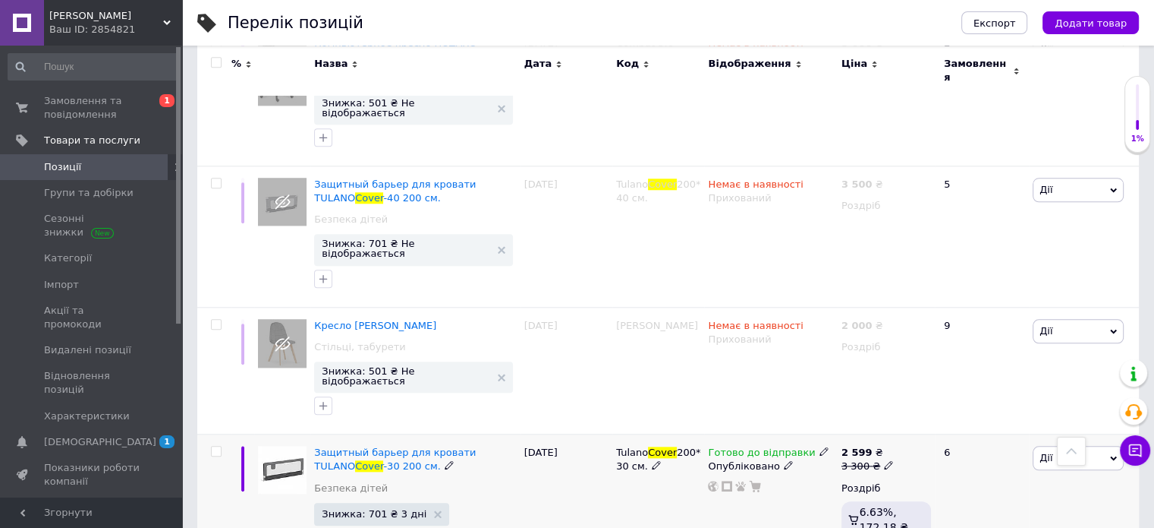
scroll to position [1420, 0]
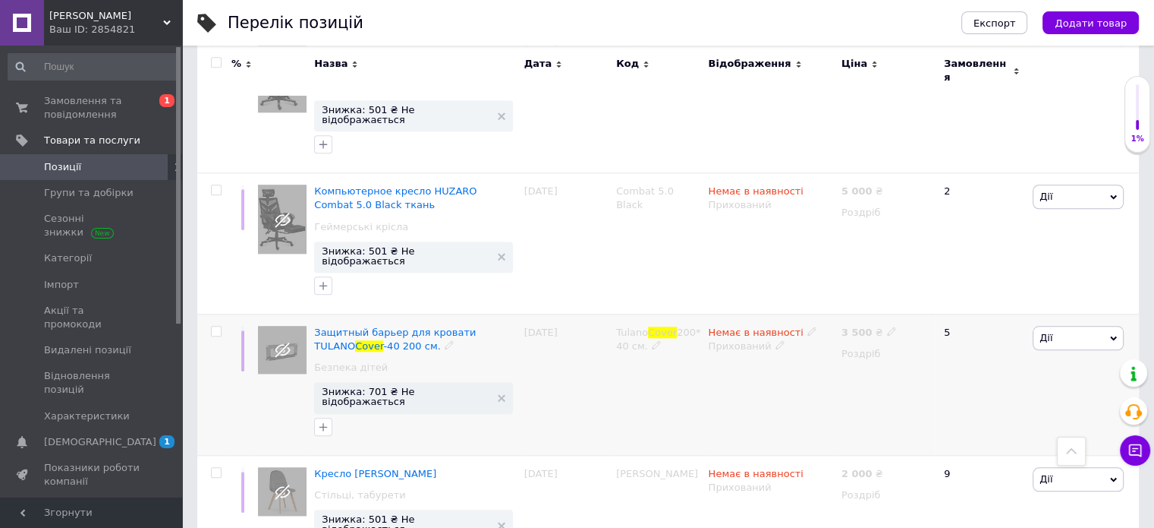
click at [1123, 313] on div "Дії Редагувати Підняти на початок групи Копіювати Знижка Подарунок Супутні Прих…" at bounding box center [1084, 383] width 110 height 141
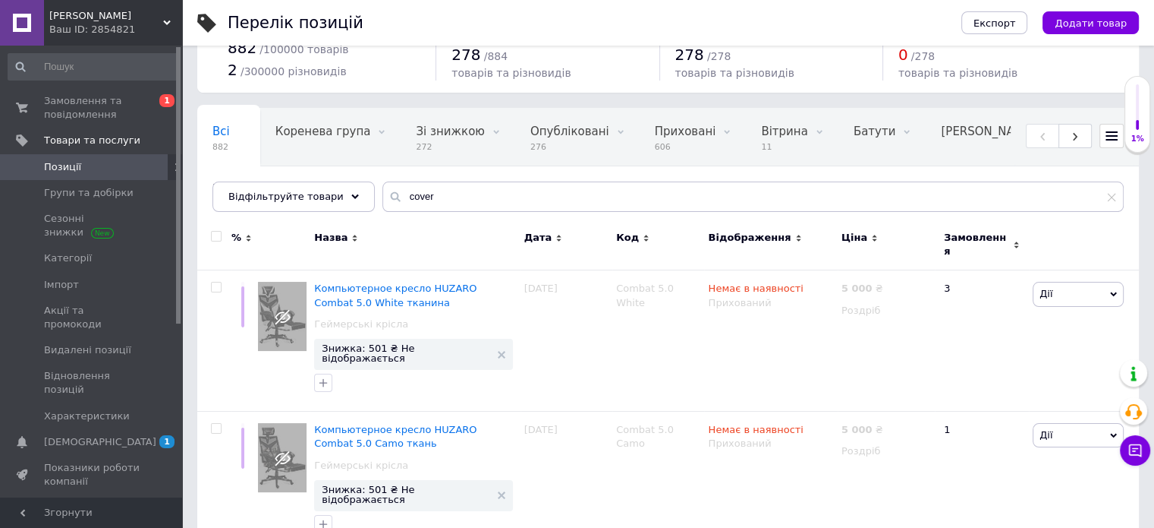
scroll to position [0, 0]
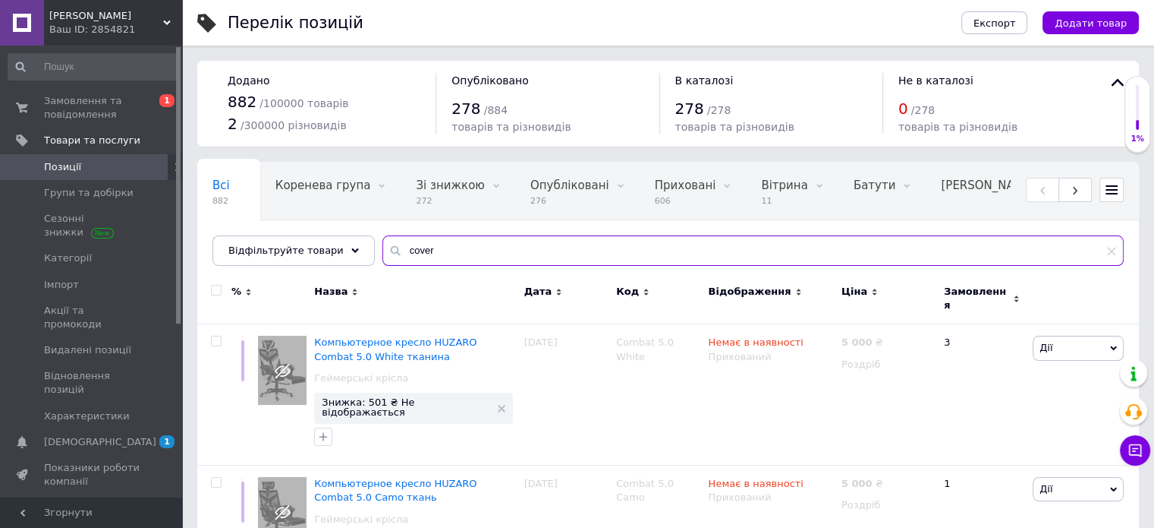
drag, startPoint x: 453, startPoint y: 248, endPoint x: 358, endPoint y: 252, distance: 95.0
click at [358, 252] on div "Всі 882 Коренева група 0 Видалити Редагувати Зі знижкою 272 Видалити Редагувати…" at bounding box center [668, 214] width 942 height 104
type input "1.6"
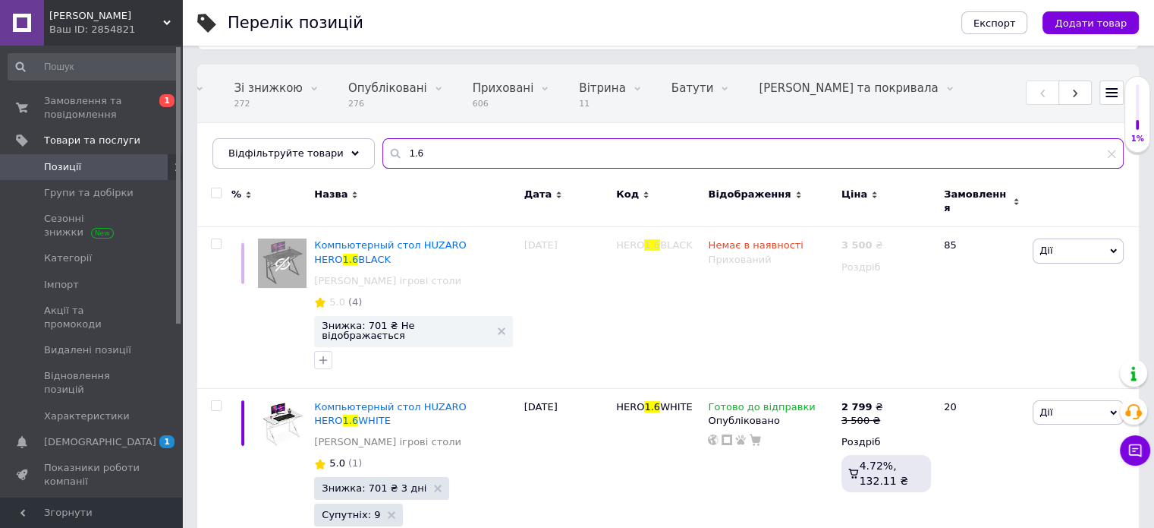
scroll to position [228, 0]
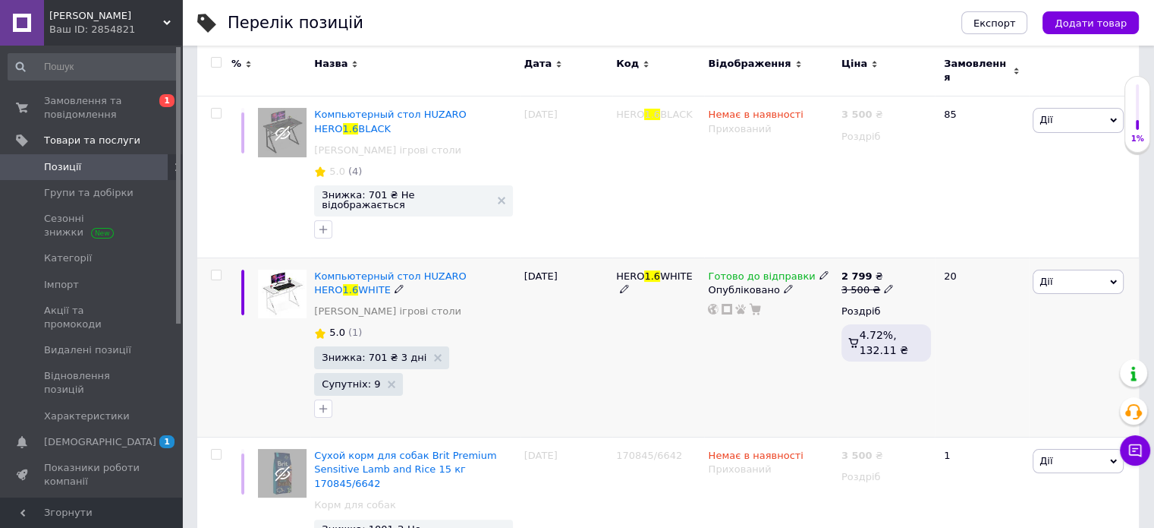
click at [820, 270] on icon at bounding box center [824, 274] width 9 height 9
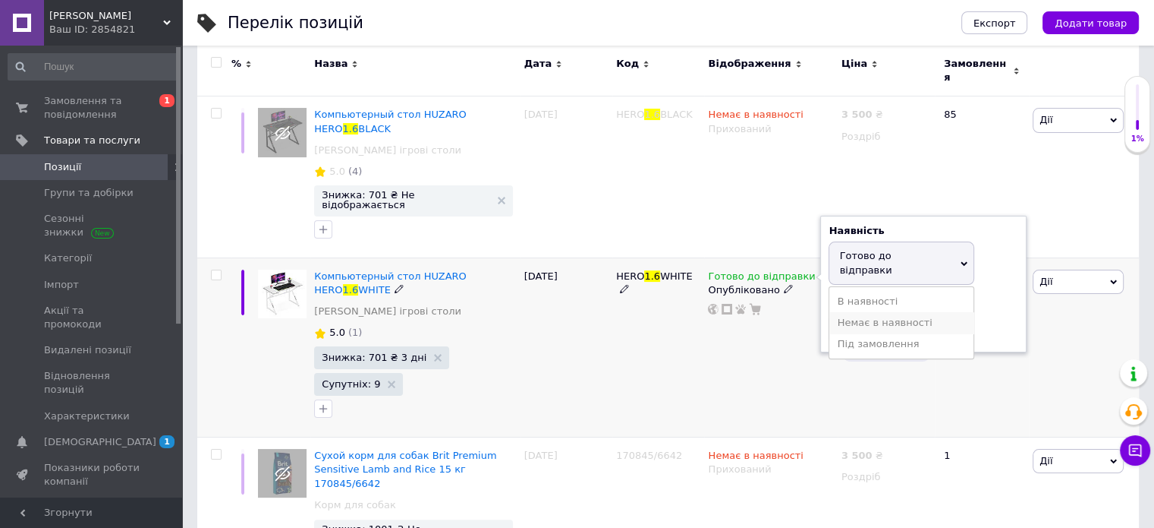
click at [899, 312] on li "Немає в наявності" at bounding box center [902, 322] width 144 height 21
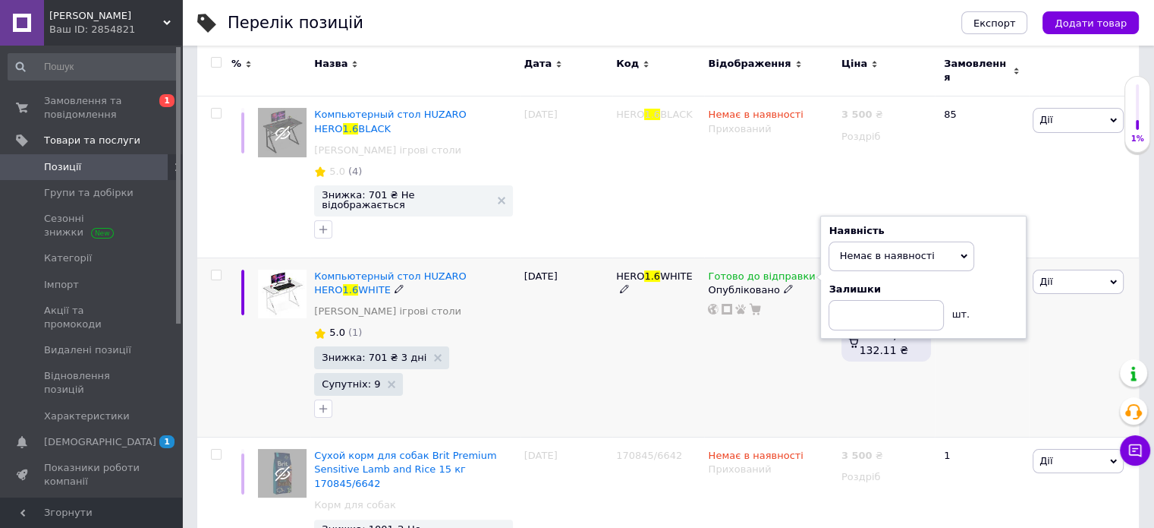
click at [777, 283] on div "Опубліковано" at bounding box center [770, 290] width 125 height 14
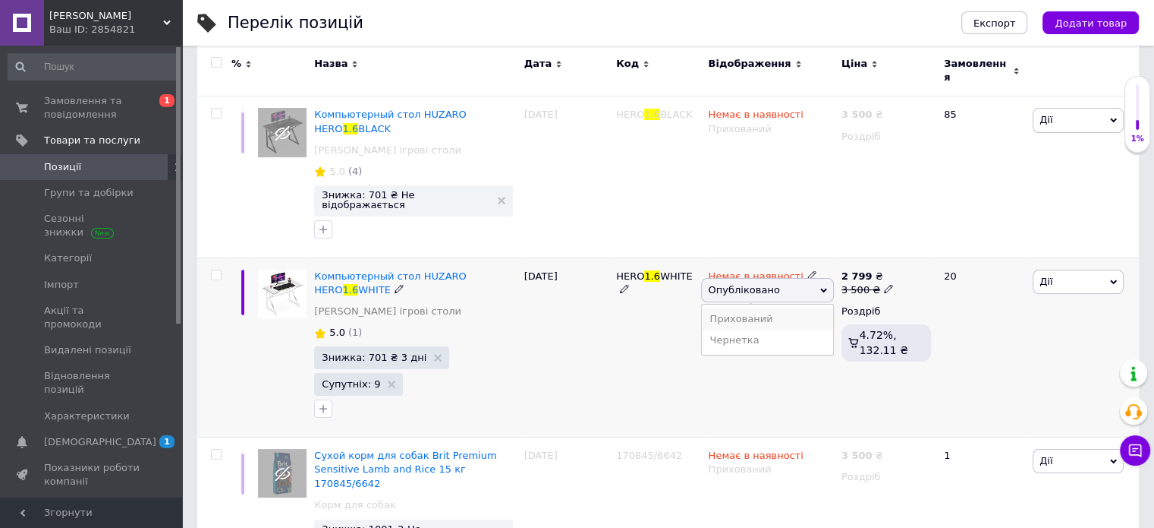
click at [774, 308] on li "Прихований" at bounding box center [767, 318] width 131 height 21
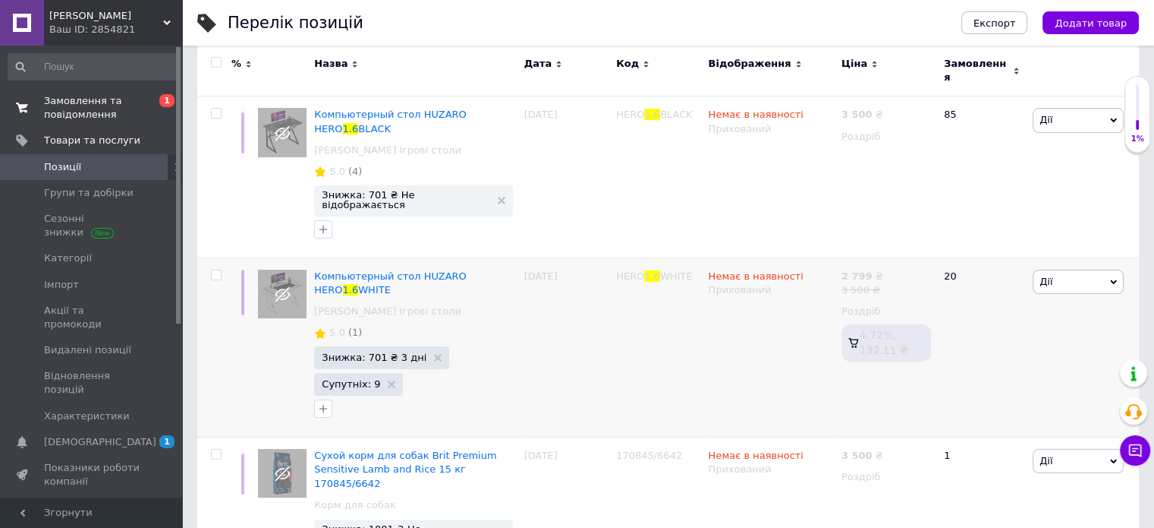
click at [85, 109] on span "Замовлення та повідомлення" at bounding box center [92, 107] width 96 height 27
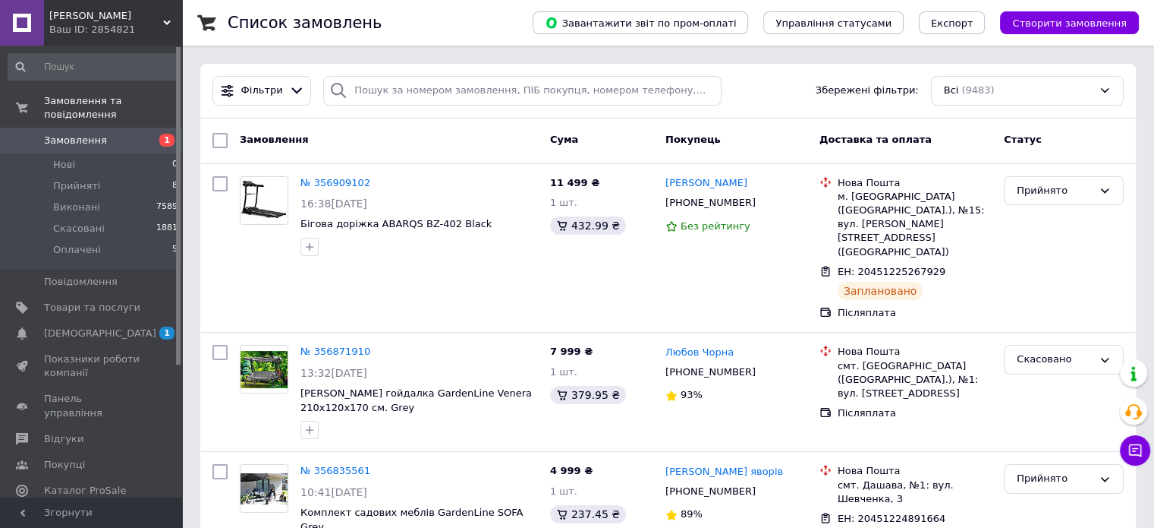
drag, startPoint x: 84, startPoint y: 129, endPoint x: 101, endPoint y: 116, distance: 21.1
click at [85, 134] on span "Замовлення" at bounding box center [75, 141] width 63 height 14
click at [77, 128] on link "Замовлення 1" at bounding box center [93, 141] width 187 height 26
